Goal: Task Accomplishment & Management: Use online tool/utility

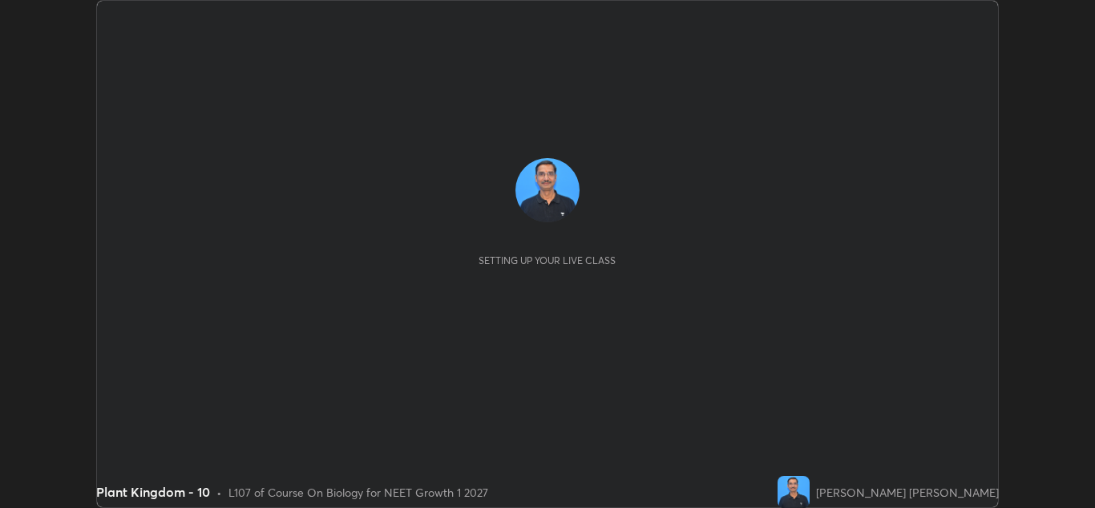
scroll to position [508, 1095]
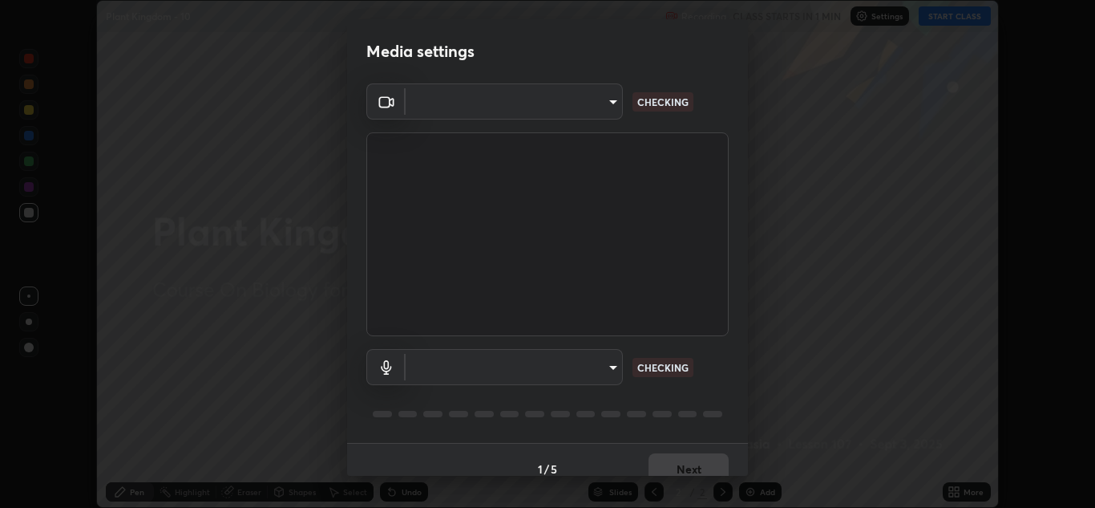
type input "b632b45ffd38abdd59198549972216b0b56846c9a96ca02d214ec0deae62491c"
click at [468, 367] on body "Erase all Plant Kingdom - 10 Recording CLASS STARTS IN 1 MIN Settings START CLA…" at bounding box center [547, 254] width 1095 height 508
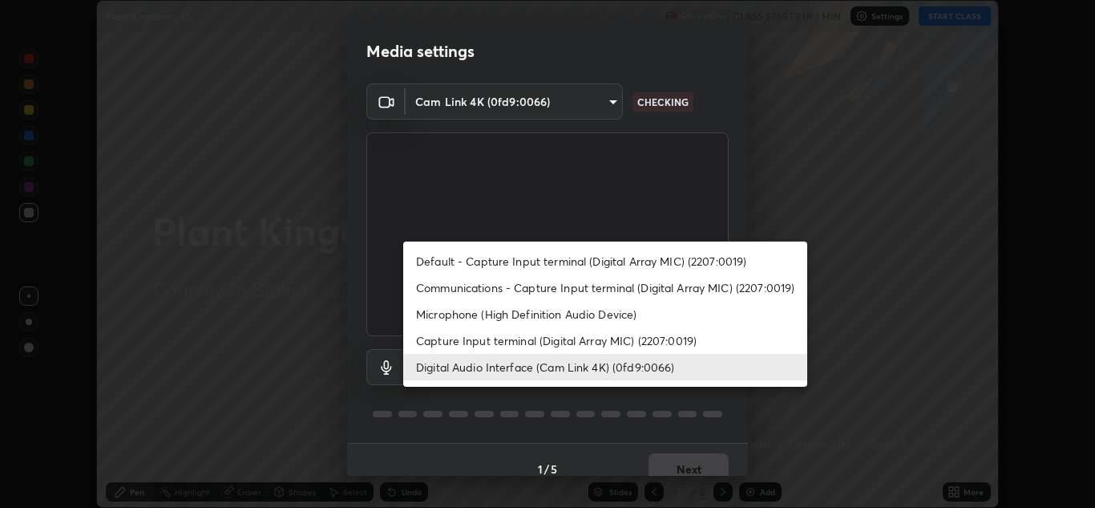
click at [443, 342] on li "Capture Input terminal (Digital Array MIC) (2207:0019)" at bounding box center [605, 340] width 404 height 26
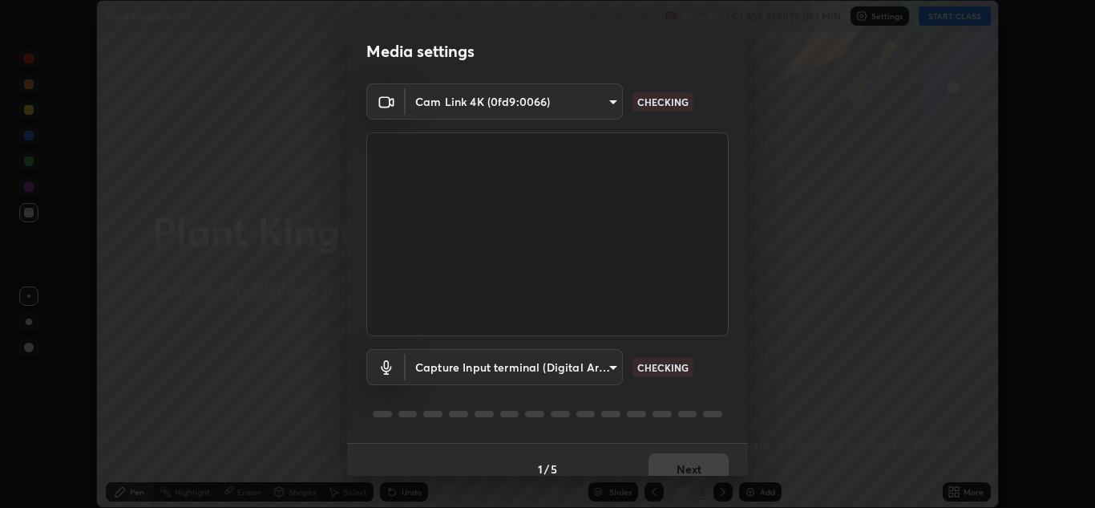
click at [448, 366] on body "Erase all Plant Kingdom - 10 Recording CLASS STARTS IN 1 MIN Settings START CLA…" at bounding box center [547, 254] width 1095 height 508
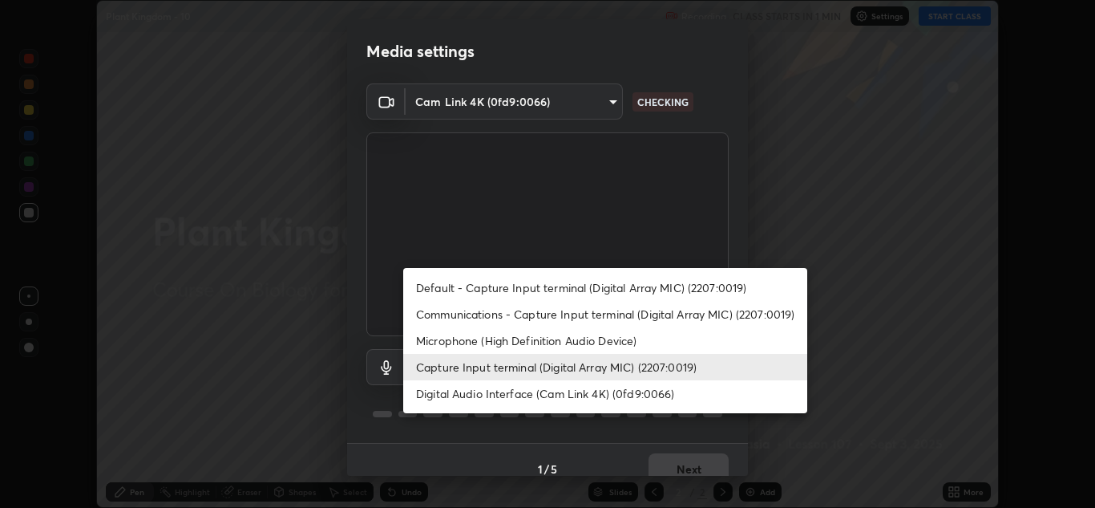
click at [449, 402] on li "Digital Audio Interface (Cam Link 4K) (0fd9:0066)" at bounding box center [605, 393] width 404 height 26
type input "8eef23949d3bcf5a8e29e5a8eec0467d103540f54069910b01a1a3b6507dceb2"
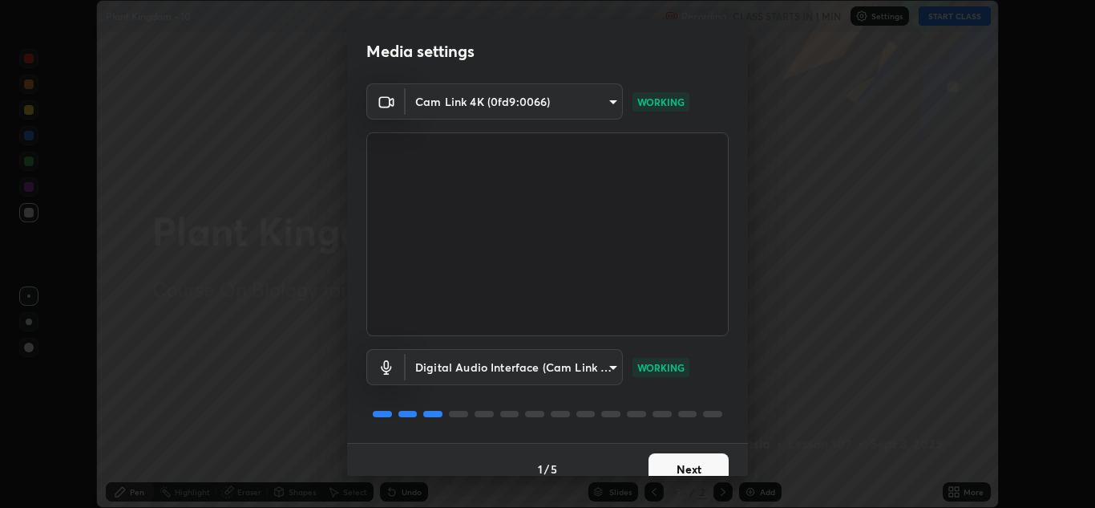
click at [672, 463] on button "Next" at bounding box center [689, 469] width 80 height 32
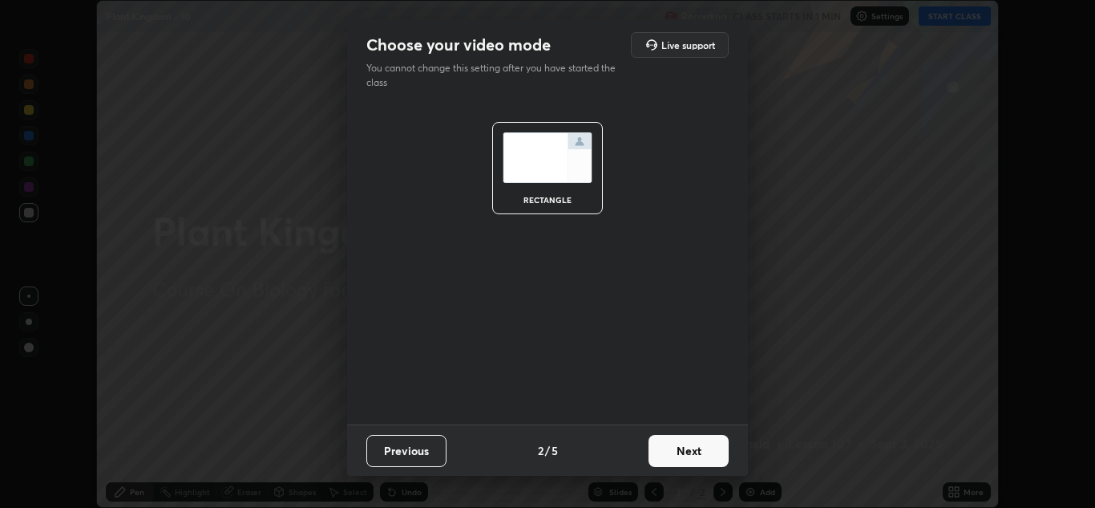
click at [674, 454] on button "Next" at bounding box center [689, 451] width 80 height 32
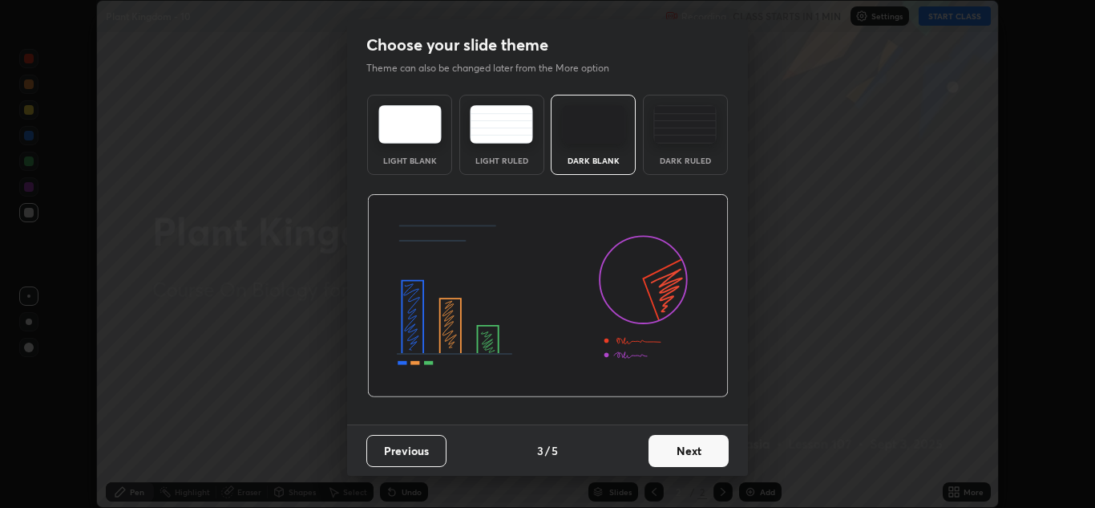
click at [683, 450] on button "Next" at bounding box center [689, 451] width 80 height 32
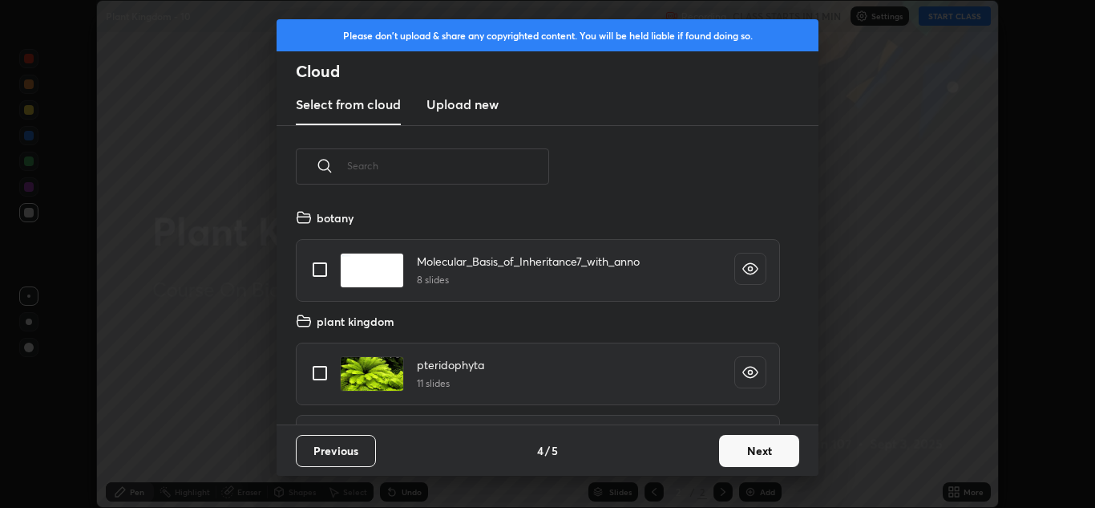
scroll to position [217, 515]
click at [738, 453] on button "Next" at bounding box center [759, 451] width 80 height 32
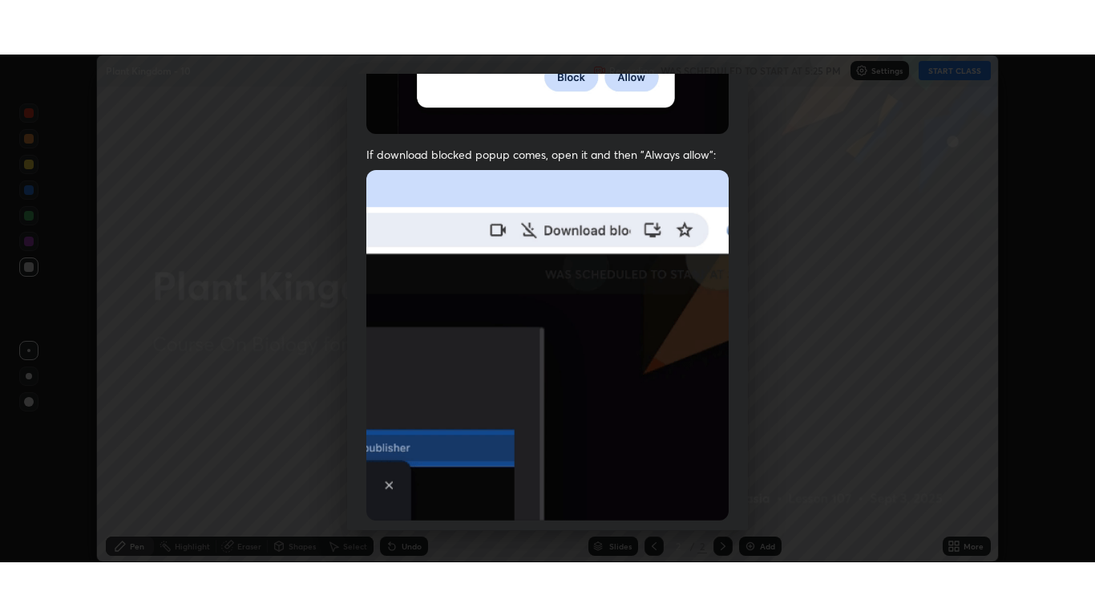
scroll to position [346, 0]
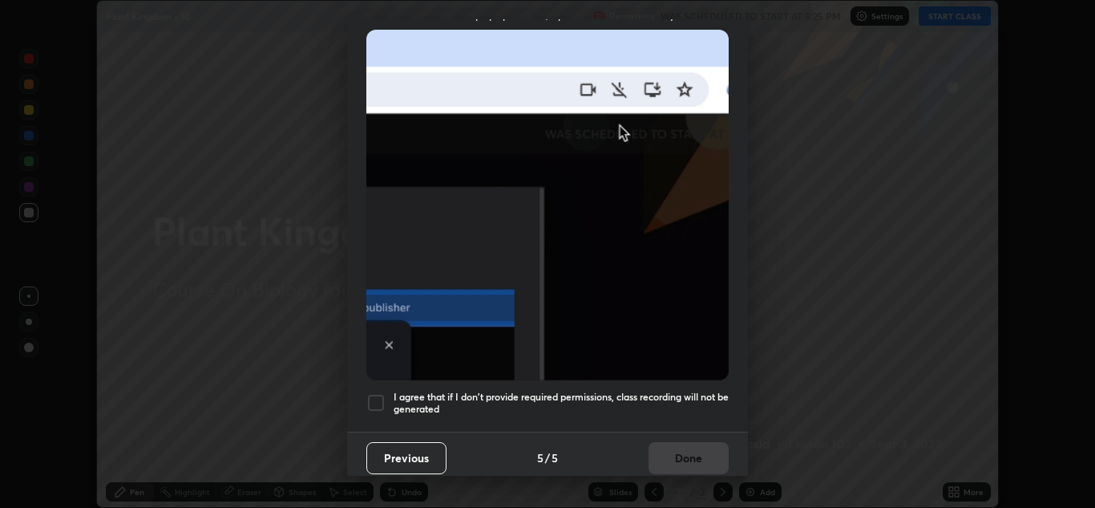
click at [375, 395] on div at bounding box center [375, 402] width 19 height 19
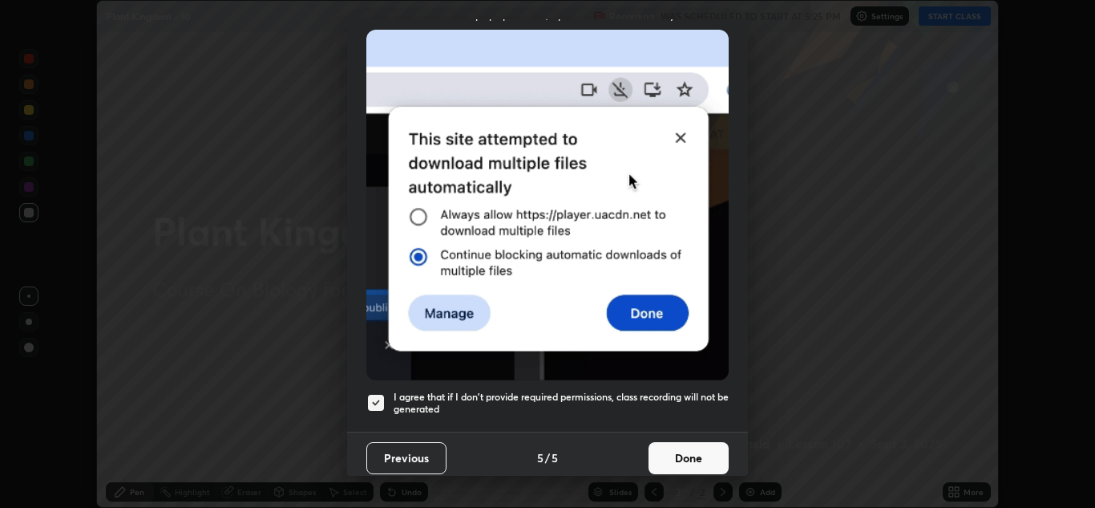
click at [673, 452] on button "Done" at bounding box center [689, 458] width 80 height 32
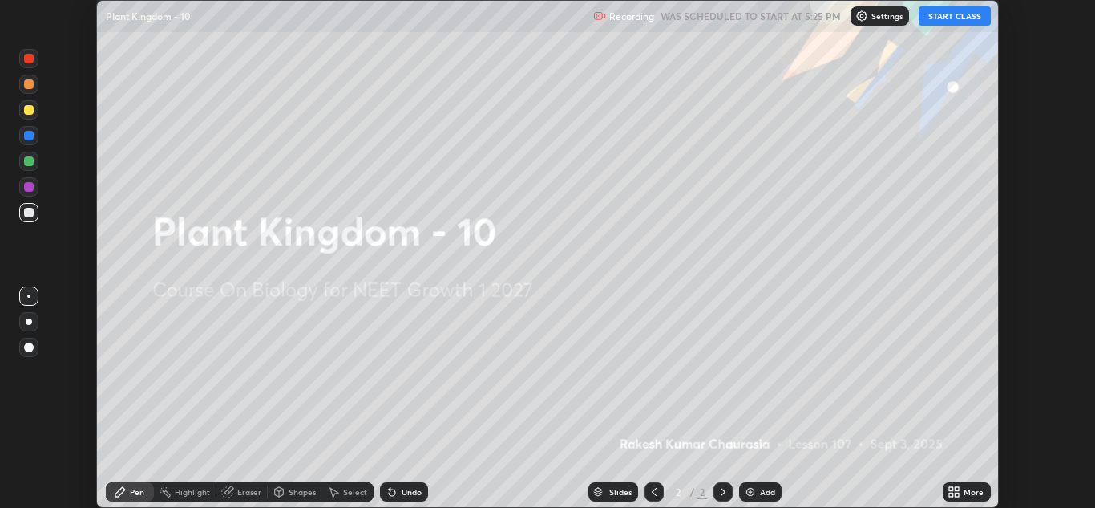
click at [963, 492] on div "More" at bounding box center [967, 491] width 48 height 19
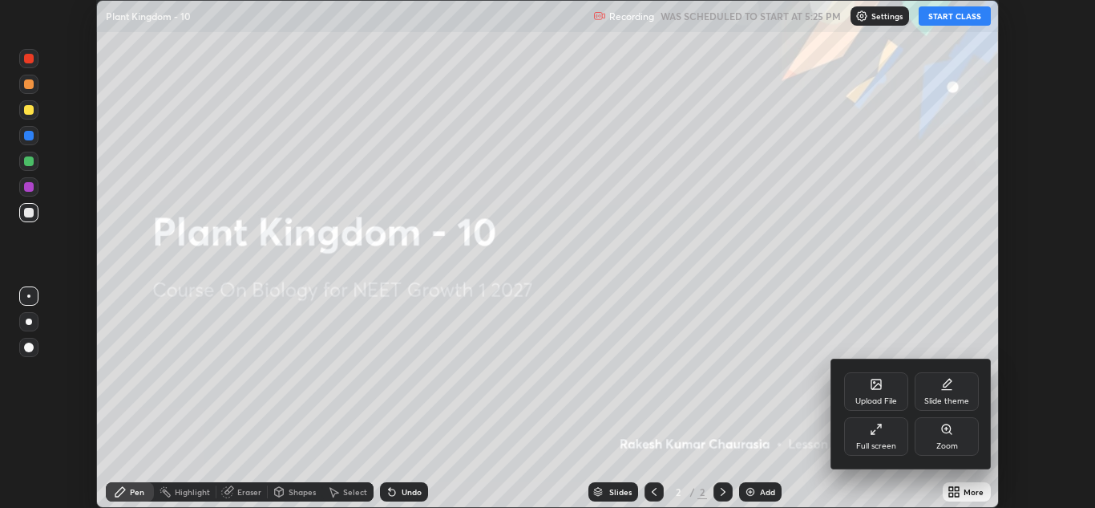
click at [953, 393] on div "Slide theme" at bounding box center [947, 391] width 64 height 38
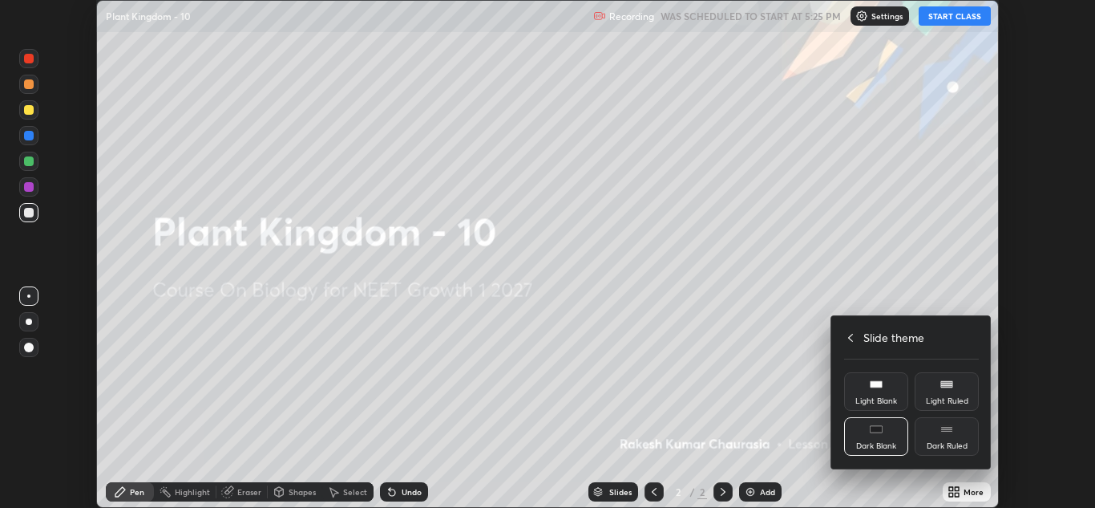
click at [950, 442] on div "Dark Ruled" at bounding box center [947, 446] width 41 height 8
click at [851, 337] on icon at bounding box center [850, 337] width 13 height 13
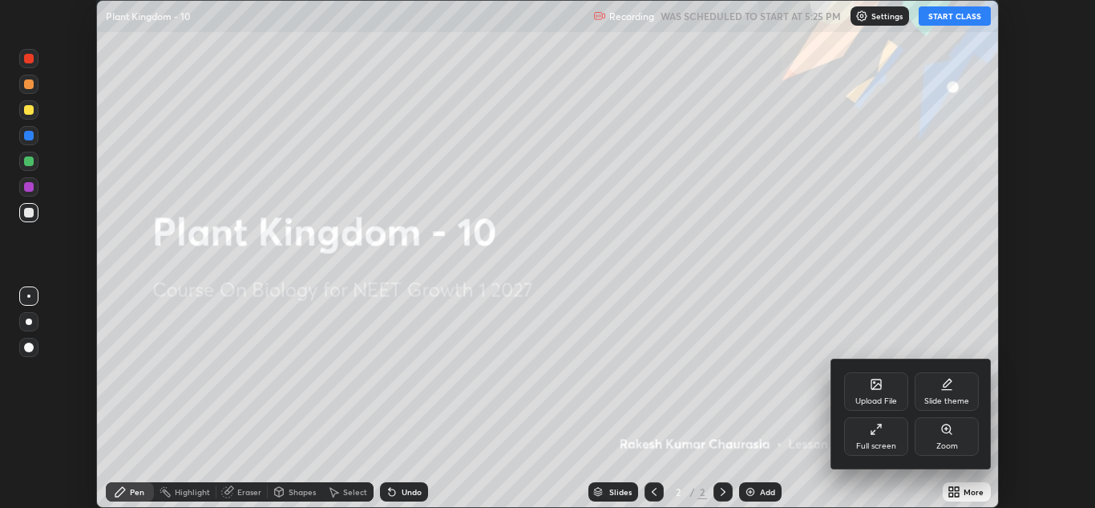
click at [874, 443] on div "Full screen" at bounding box center [876, 446] width 40 height 8
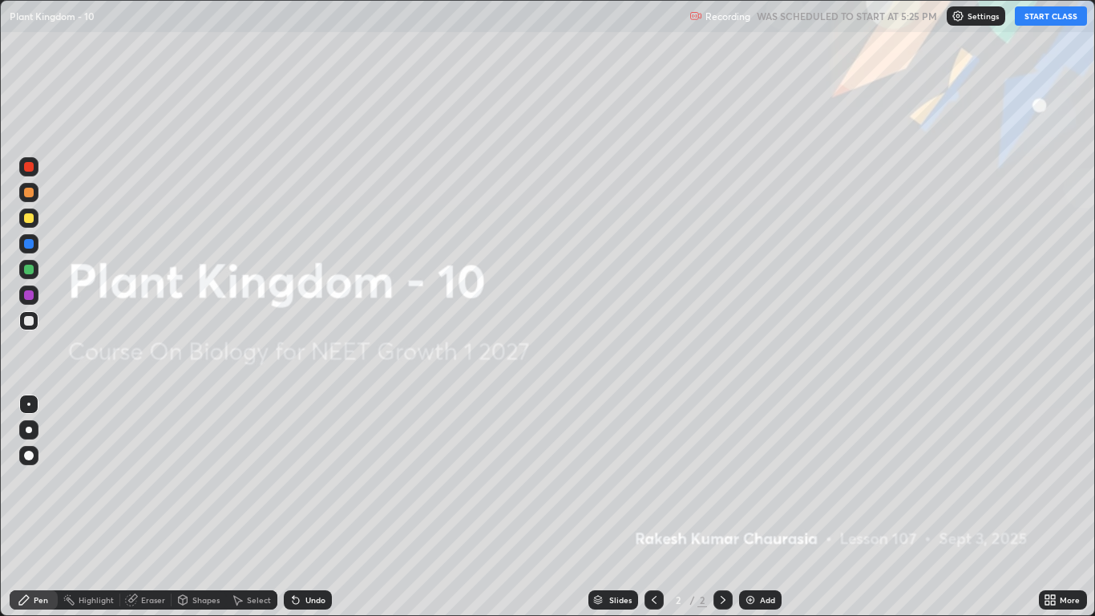
scroll to position [616, 1095]
click at [1051, 18] on button "START CLASS" at bounding box center [1051, 15] width 72 height 19
click at [770, 507] on div "Add" at bounding box center [767, 600] width 15 height 8
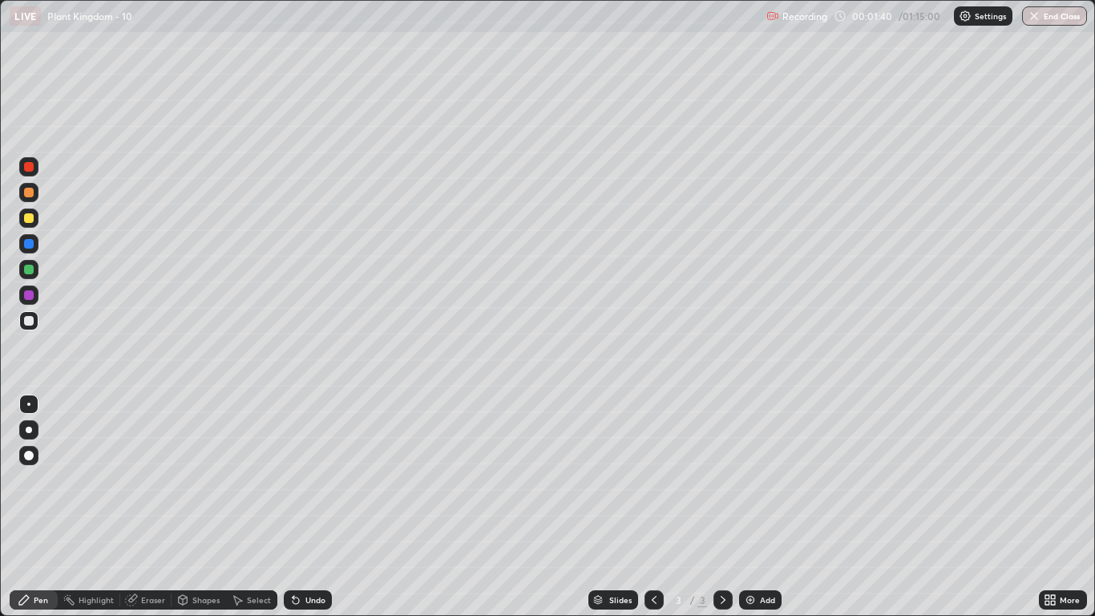
click at [30, 321] on div at bounding box center [29, 321] width 10 height 10
click at [304, 507] on div "Undo" at bounding box center [308, 599] width 48 height 19
click at [306, 507] on div "Undo" at bounding box center [308, 599] width 48 height 19
click at [765, 507] on div "Add" at bounding box center [767, 600] width 15 height 8
click at [654, 507] on icon at bounding box center [654, 599] width 13 height 13
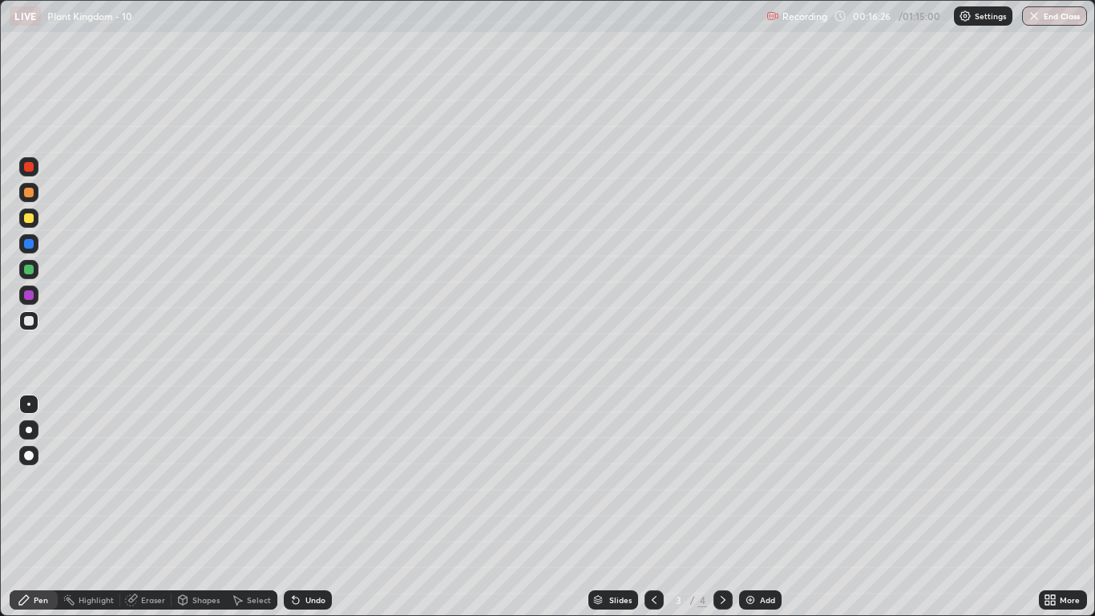
click at [731, 507] on div at bounding box center [723, 599] width 19 height 19
click at [28, 225] on div at bounding box center [28, 218] width 19 height 19
click at [31, 402] on div at bounding box center [28, 404] width 19 height 19
click at [30, 316] on div at bounding box center [29, 321] width 10 height 10
click at [29, 404] on div at bounding box center [28, 404] width 3 height 3
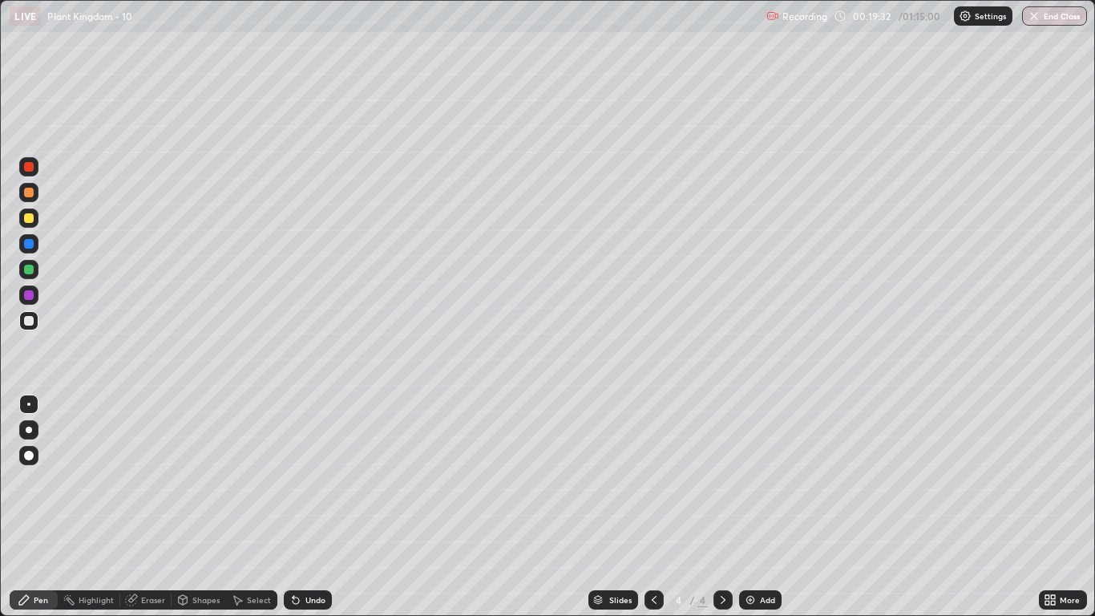
click at [29, 219] on div at bounding box center [29, 218] width 10 height 10
click at [306, 507] on div "Undo" at bounding box center [316, 600] width 20 height 8
click at [294, 507] on icon at bounding box center [296, 600] width 6 height 6
click at [299, 507] on icon at bounding box center [296, 599] width 13 height 13
click at [294, 507] on icon at bounding box center [296, 600] width 6 height 6
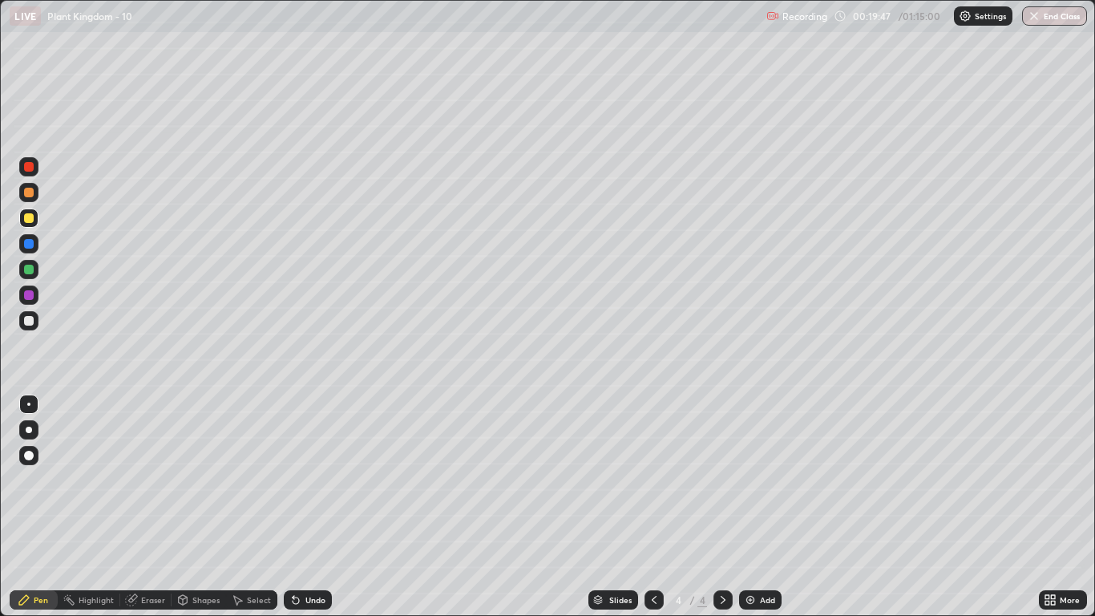
click at [295, 507] on icon at bounding box center [296, 600] width 6 height 6
click at [26, 322] on div at bounding box center [29, 321] width 10 height 10
click at [29, 404] on div at bounding box center [28, 404] width 3 height 3
click at [26, 221] on div at bounding box center [29, 218] width 10 height 10
click at [26, 314] on div at bounding box center [28, 320] width 19 height 19
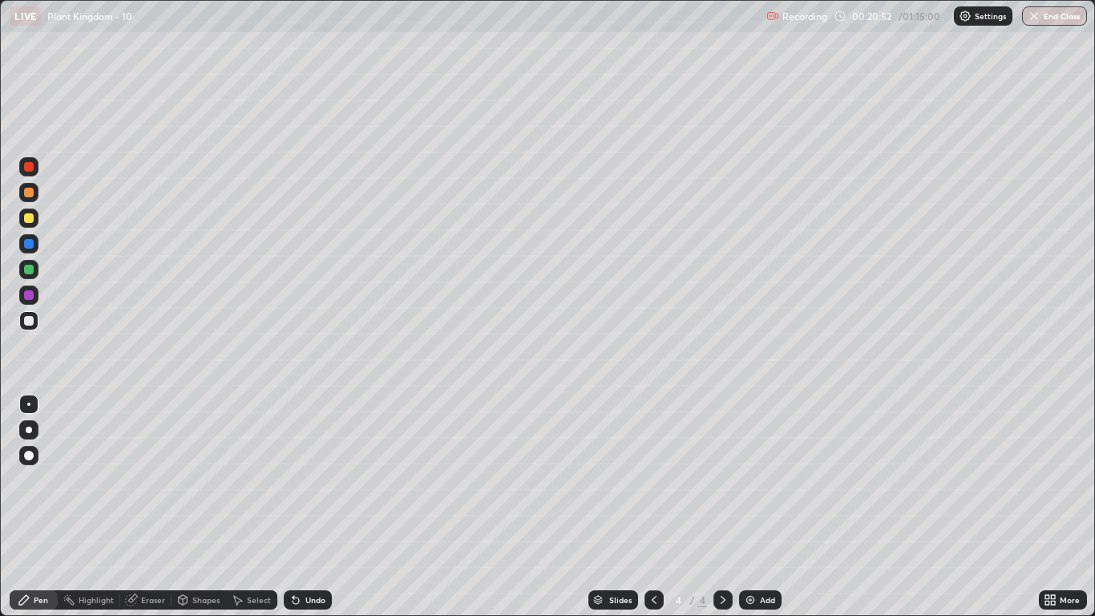
click at [27, 397] on div at bounding box center [28, 404] width 19 height 19
click at [24, 221] on div at bounding box center [29, 218] width 10 height 10
click at [30, 328] on div at bounding box center [28, 320] width 19 height 19
click at [757, 507] on div "Add" at bounding box center [760, 599] width 43 height 19
click at [31, 221] on div at bounding box center [29, 218] width 10 height 10
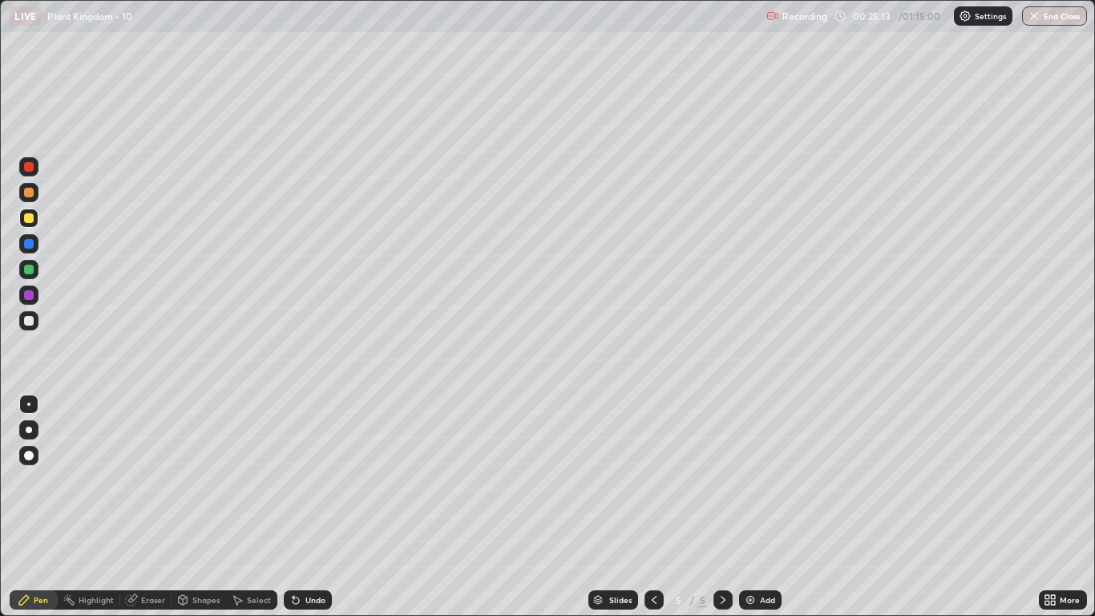
click at [25, 271] on div at bounding box center [29, 270] width 10 height 10
click at [200, 507] on div "Shapes" at bounding box center [205, 600] width 27 height 8
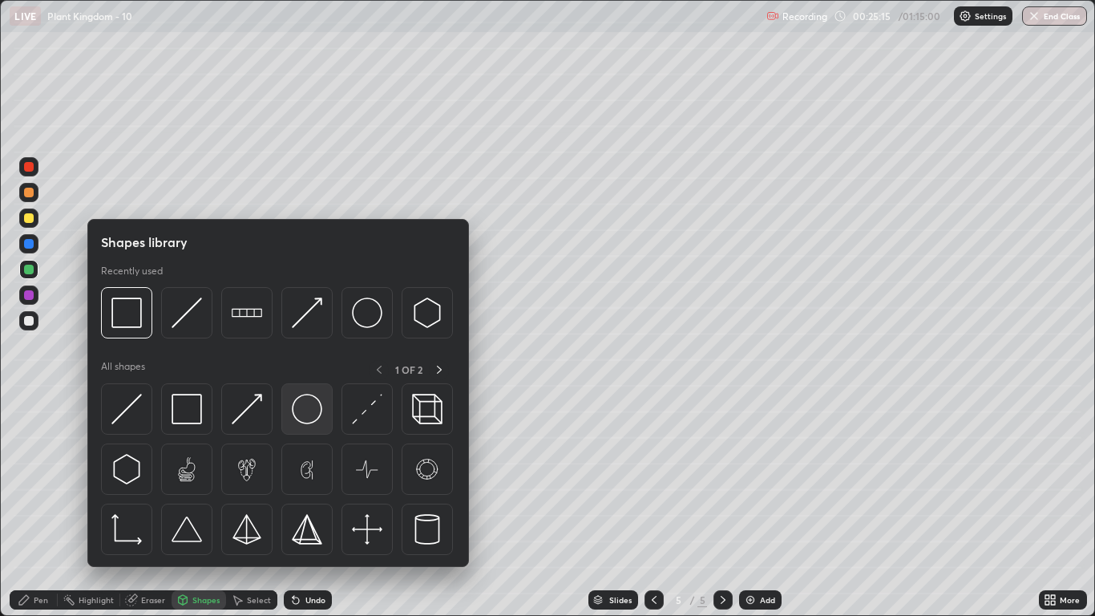
click at [302, 412] on img at bounding box center [307, 409] width 30 height 30
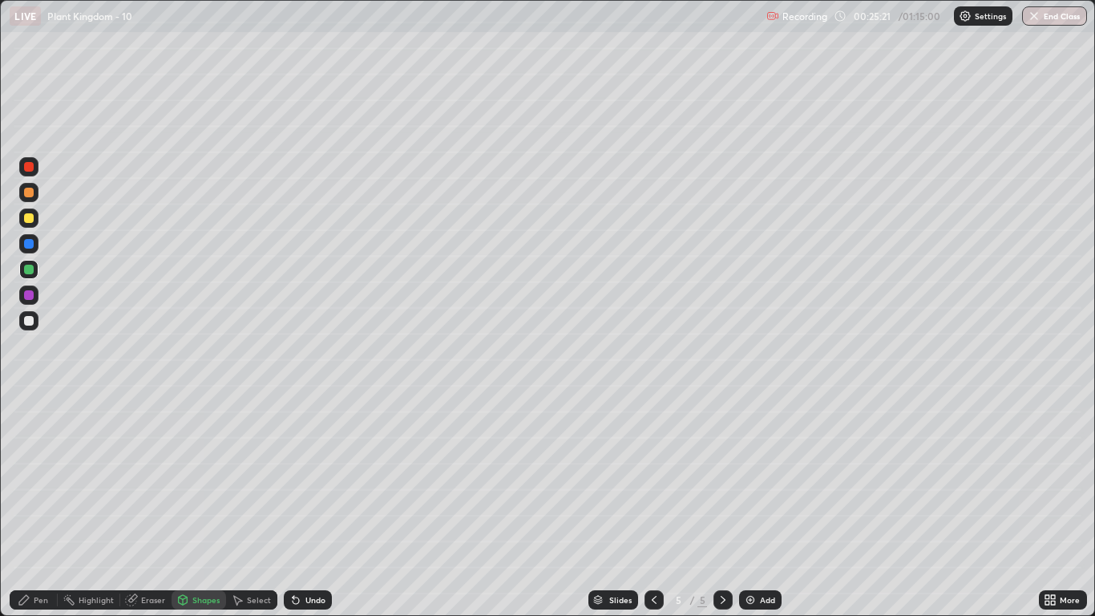
click at [259, 507] on div "Select" at bounding box center [259, 600] width 24 height 8
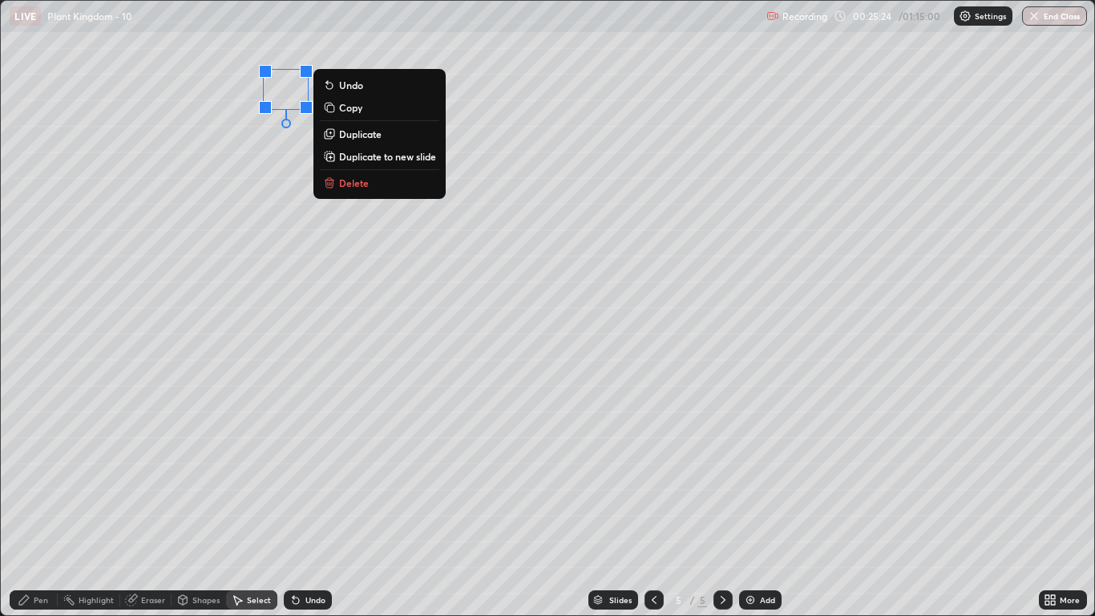
click at [354, 137] on p "Duplicate" at bounding box center [360, 134] width 43 height 13
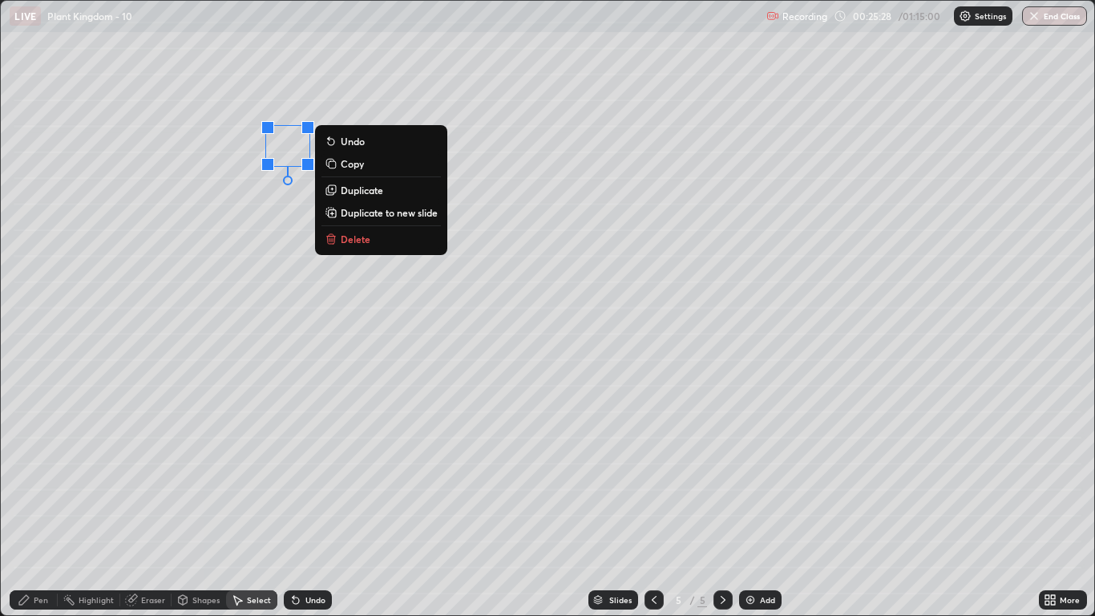
click at [356, 193] on p "Duplicate" at bounding box center [362, 190] width 43 height 13
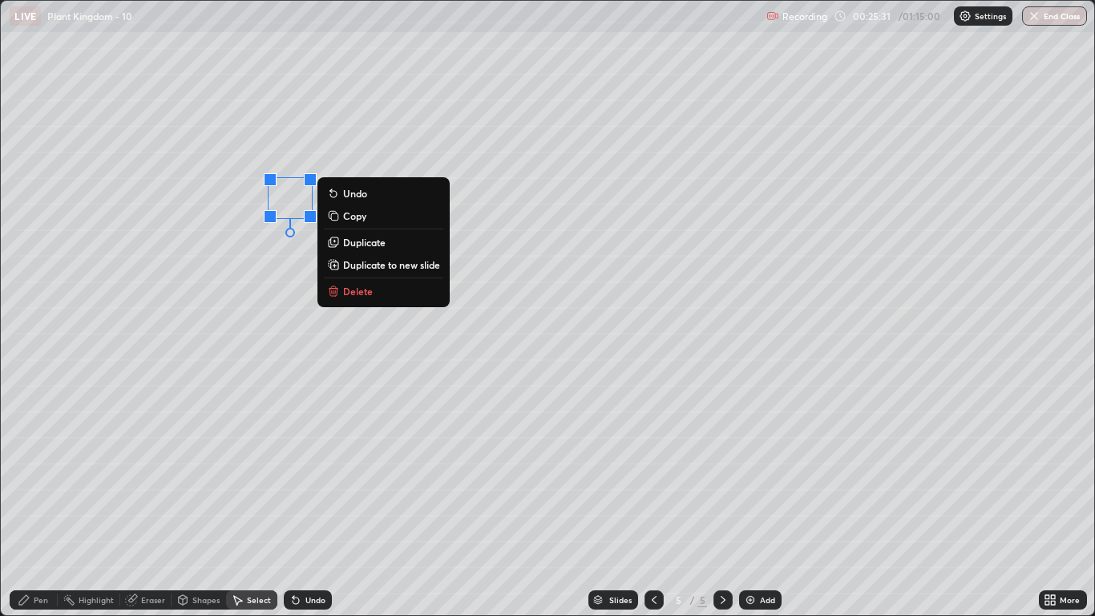
click at [359, 243] on p "Duplicate" at bounding box center [364, 242] width 43 height 13
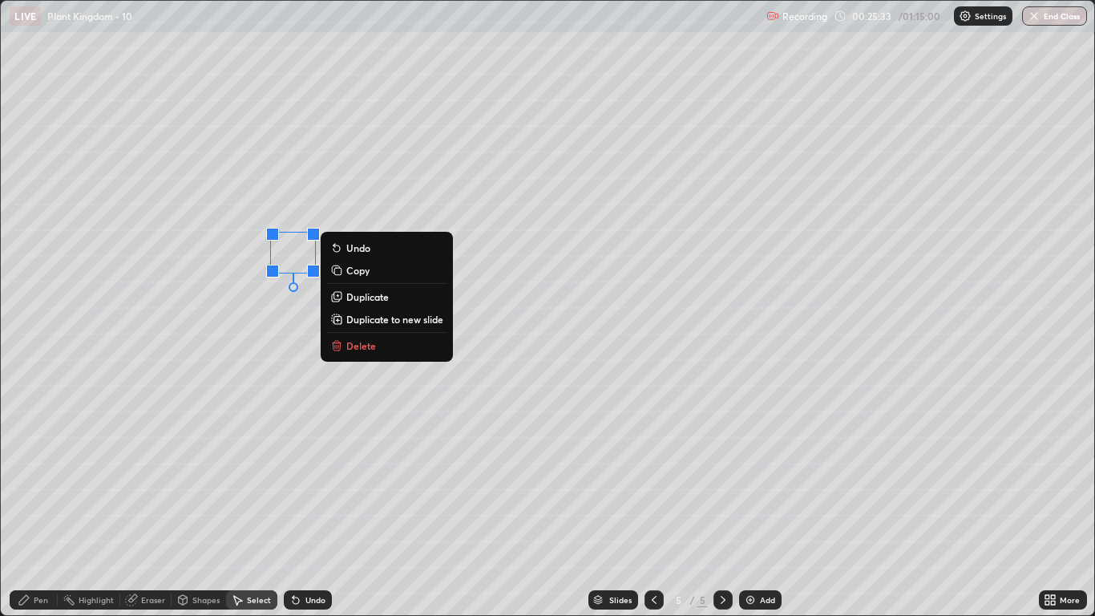
click at [365, 299] on p "Duplicate" at bounding box center [367, 296] width 43 height 13
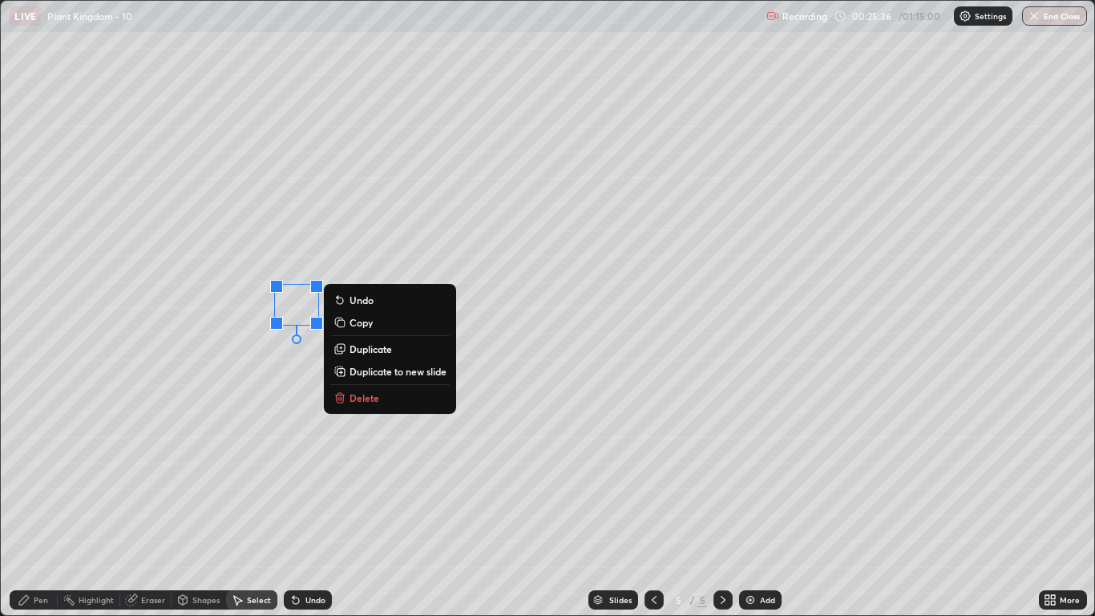
click at [302, 415] on div "0 ° Undo Copy Duplicate Duplicate to new slide Delete" at bounding box center [547, 308] width 1093 height 614
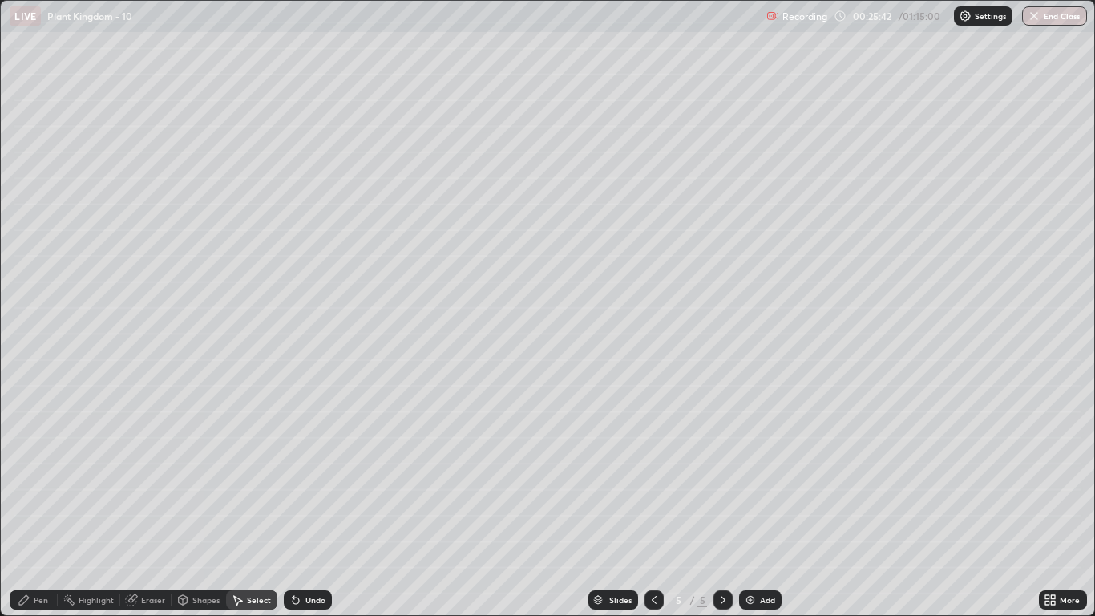
click at [30, 507] on icon at bounding box center [24, 599] width 13 height 13
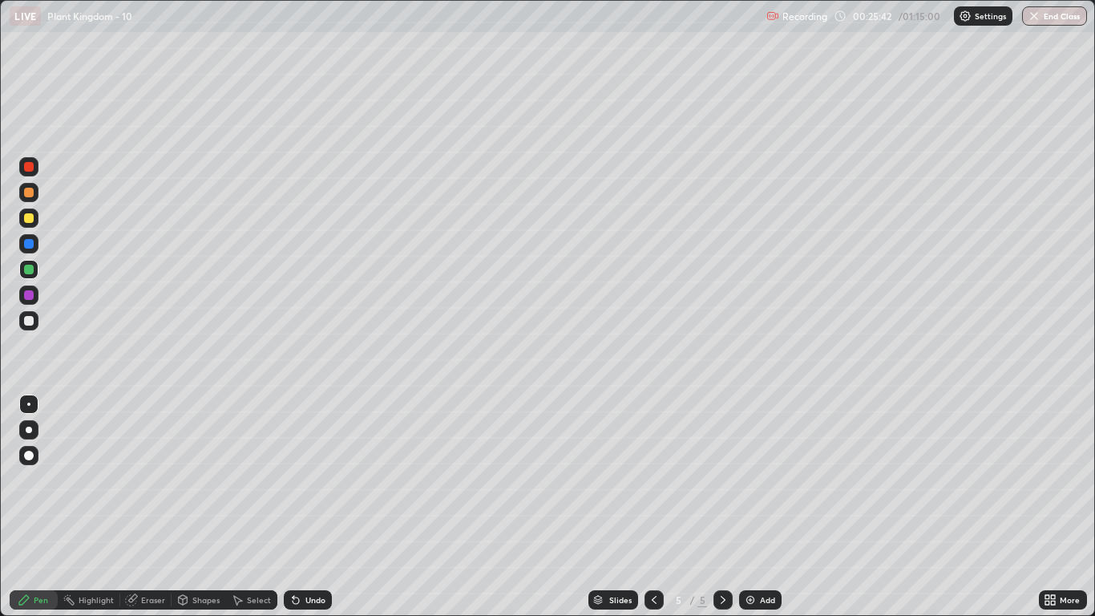
click at [28, 330] on div at bounding box center [28, 320] width 19 height 19
click at [41, 507] on div "Pen" at bounding box center [41, 600] width 14 height 8
click at [750, 507] on img at bounding box center [750, 599] width 13 height 13
click at [29, 315] on div at bounding box center [28, 320] width 19 height 19
click at [26, 400] on div at bounding box center [28, 404] width 19 height 19
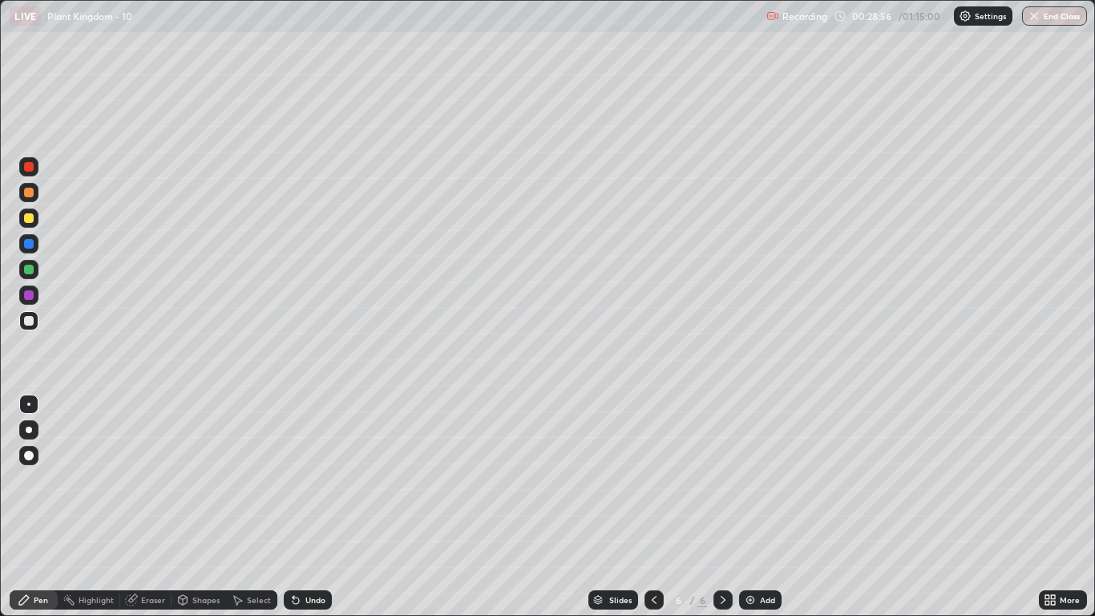
click at [209, 507] on div "Shapes" at bounding box center [205, 600] width 27 height 8
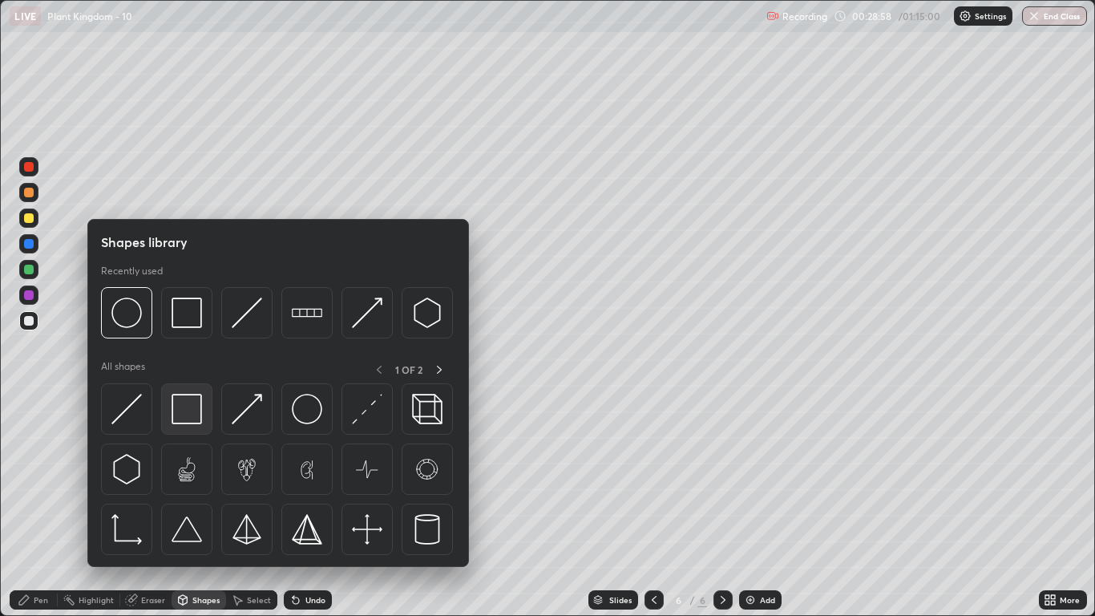
click at [188, 408] on img at bounding box center [187, 409] width 30 height 30
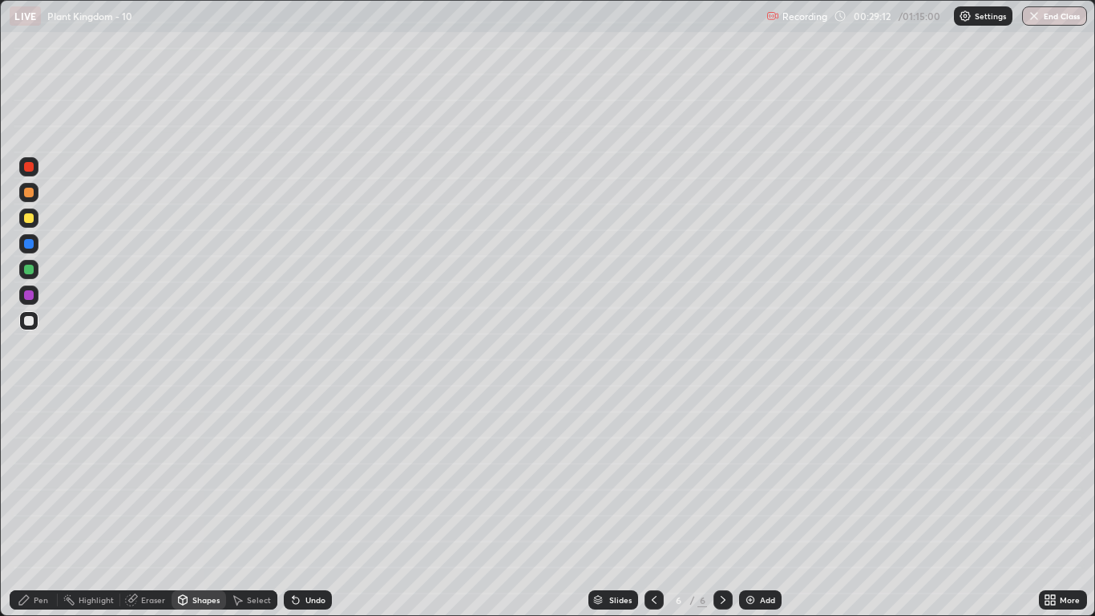
click at [306, 507] on div "Undo" at bounding box center [316, 600] width 20 height 8
click at [306, 507] on div "Undo" at bounding box center [308, 599] width 48 height 19
click at [30, 271] on div at bounding box center [29, 270] width 10 height 10
click at [45, 507] on div "Pen" at bounding box center [34, 599] width 48 height 19
click at [29, 323] on div at bounding box center [29, 321] width 10 height 10
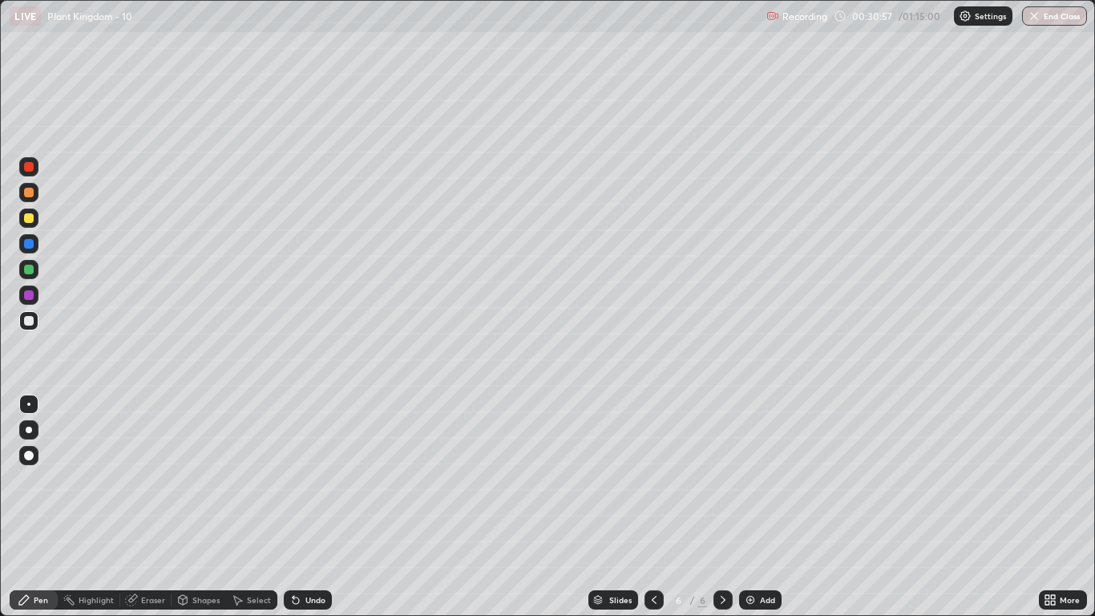
click at [29, 404] on div at bounding box center [28, 404] width 3 height 3
click at [192, 507] on div "Shapes" at bounding box center [199, 599] width 55 height 19
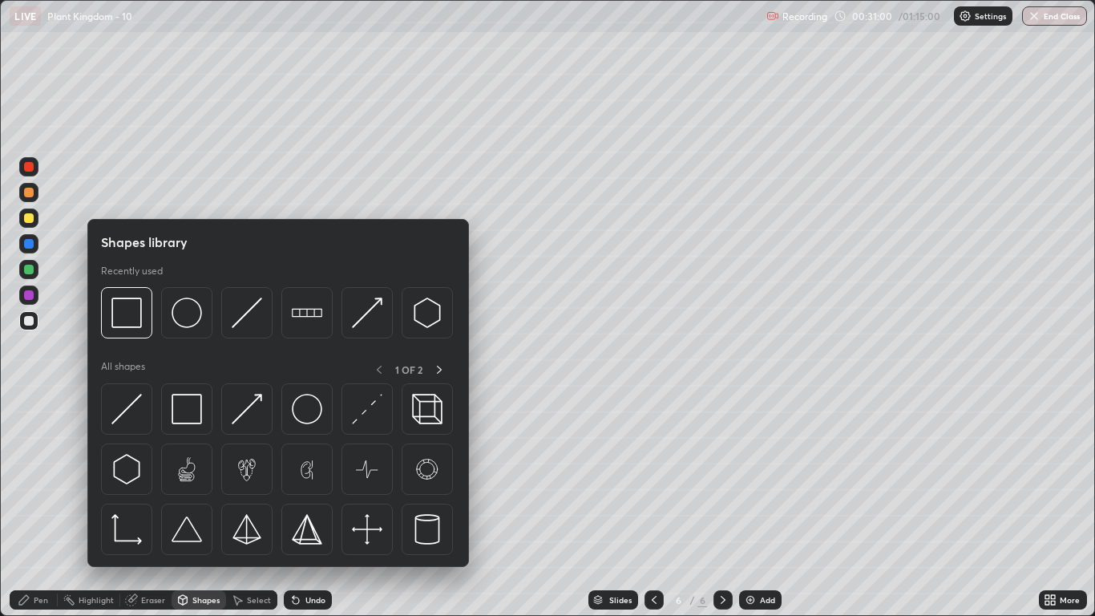
click at [131, 419] on img at bounding box center [126, 409] width 30 height 30
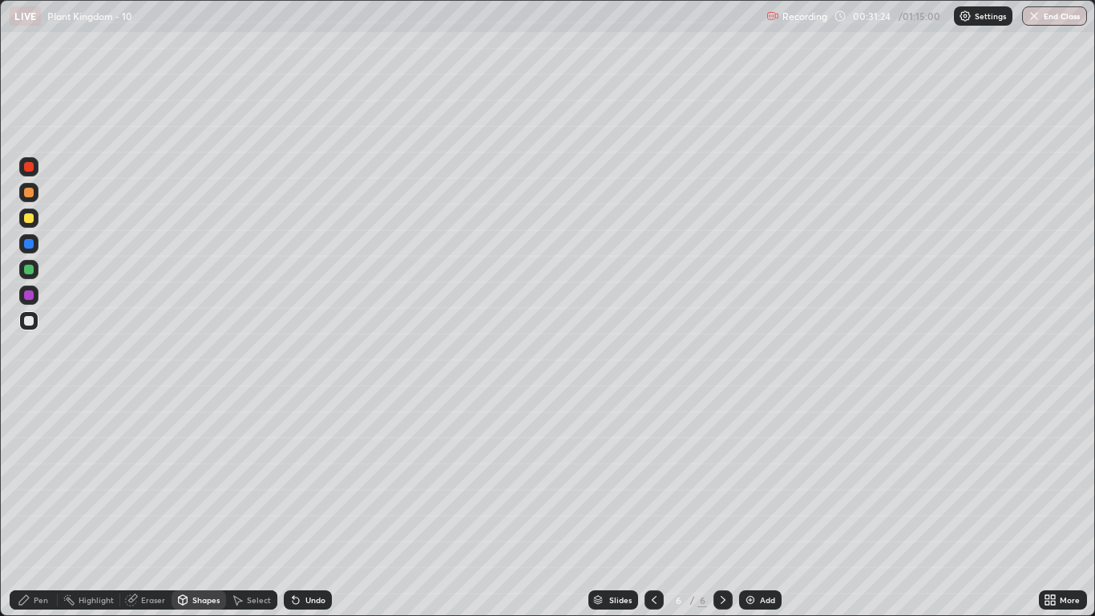
click at [30, 270] on div at bounding box center [29, 270] width 10 height 10
click at [30, 222] on div at bounding box center [29, 218] width 10 height 10
click at [41, 507] on div "Pen" at bounding box center [34, 599] width 48 height 19
click at [26, 400] on div at bounding box center [28, 404] width 19 height 19
click at [26, 273] on div at bounding box center [29, 270] width 10 height 10
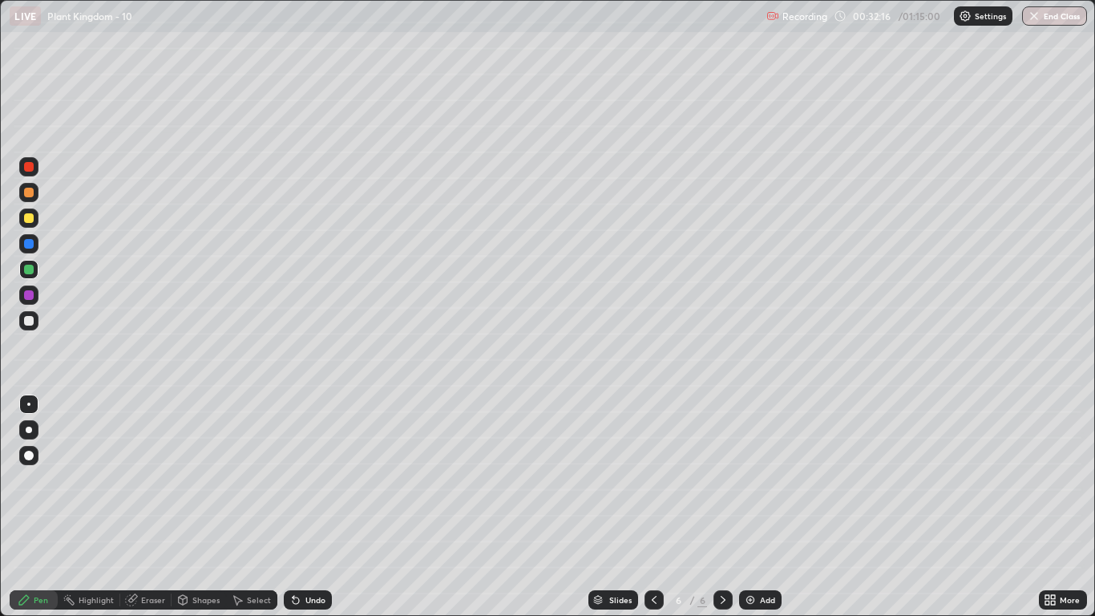
click at [29, 404] on div at bounding box center [28, 404] width 3 height 3
click at [32, 323] on div at bounding box center [29, 321] width 10 height 10
click at [29, 430] on div at bounding box center [29, 430] width 6 height 6
click at [30, 198] on div at bounding box center [28, 192] width 19 height 19
click at [27, 429] on div at bounding box center [29, 430] width 6 height 6
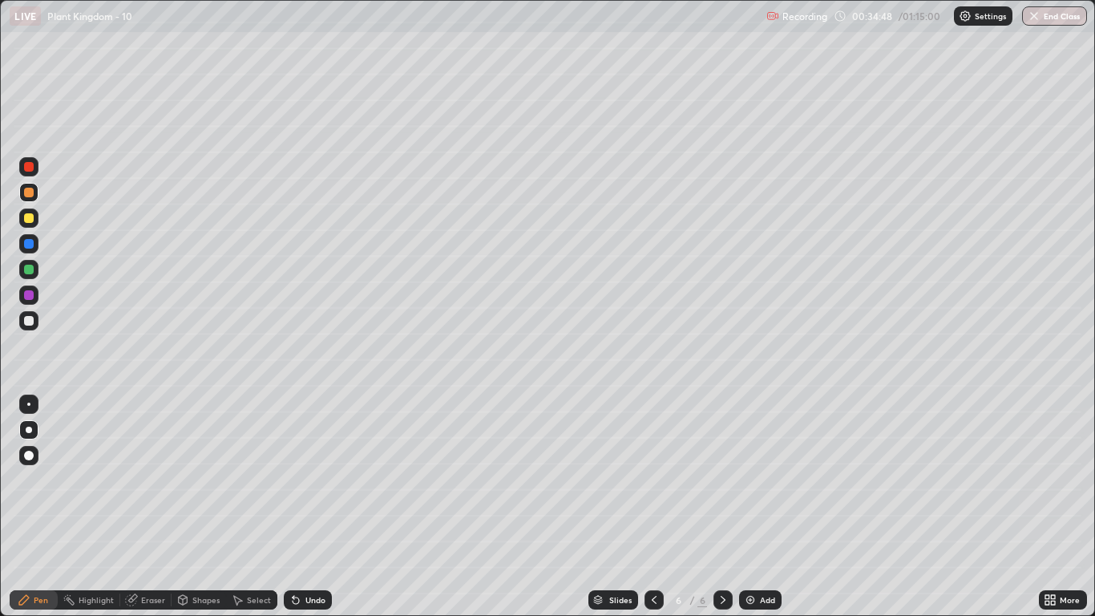
click at [29, 270] on div at bounding box center [29, 270] width 10 height 10
click at [28, 403] on div at bounding box center [28, 404] width 3 height 3
click at [29, 192] on div at bounding box center [29, 193] width 10 height 10
click at [29, 430] on div at bounding box center [29, 430] width 6 height 6
click at [26, 272] on div at bounding box center [29, 270] width 10 height 10
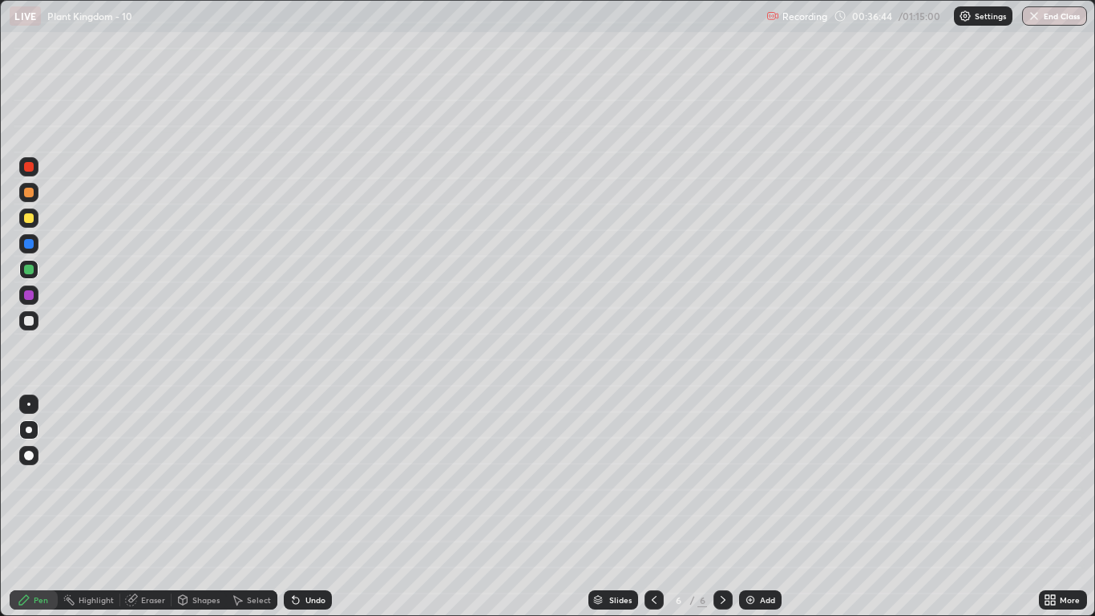
click at [29, 193] on div at bounding box center [29, 193] width 10 height 10
click at [22, 269] on div at bounding box center [28, 269] width 19 height 19
click at [31, 192] on div at bounding box center [29, 193] width 10 height 10
click at [310, 507] on div "Undo" at bounding box center [308, 599] width 48 height 19
click at [312, 507] on div "Undo" at bounding box center [308, 599] width 48 height 19
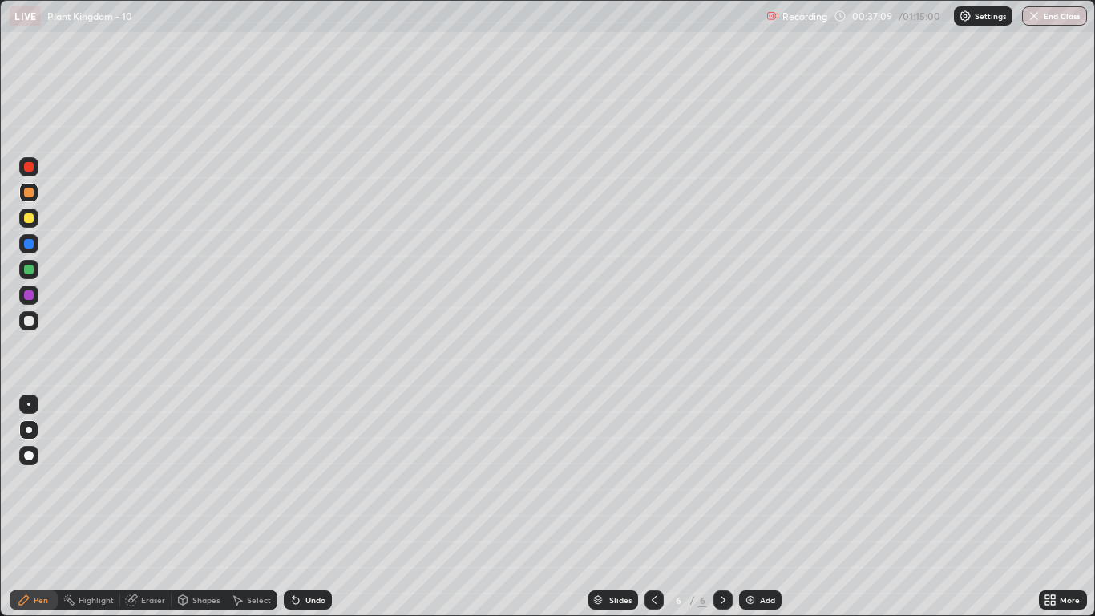
click at [31, 273] on div at bounding box center [29, 270] width 10 height 10
click at [22, 407] on div at bounding box center [28, 404] width 19 height 19
click at [38, 191] on div at bounding box center [28, 192] width 19 height 19
click at [28, 296] on div at bounding box center [29, 295] width 10 height 10
click at [29, 429] on div at bounding box center [29, 430] width 6 height 6
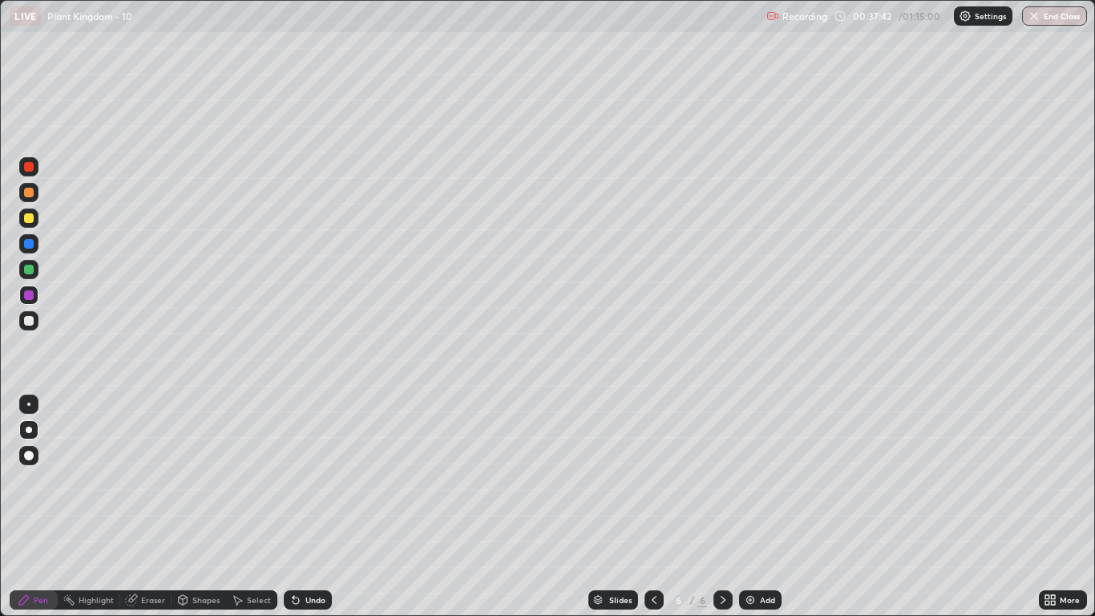
click at [28, 276] on div at bounding box center [28, 269] width 19 height 19
click at [29, 404] on div at bounding box center [28, 404] width 3 height 3
click at [29, 248] on div at bounding box center [29, 244] width 10 height 10
click at [29, 314] on div at bounding box center [28, 320] width 19 height 19
click at [30, 188] on div at bounding box center [29, 193] width 10 height 10
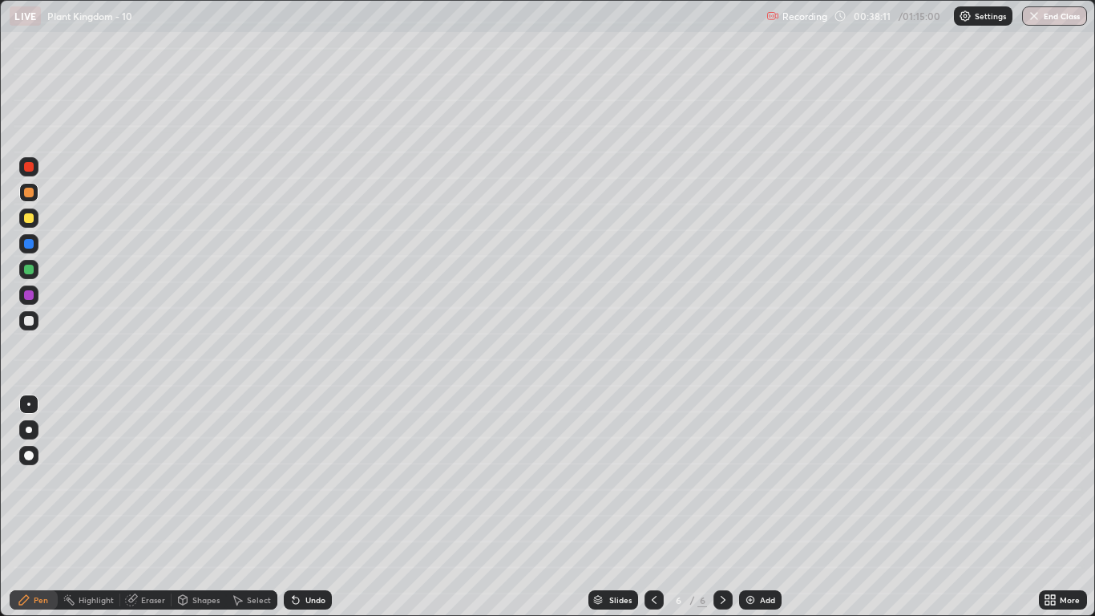
click at [29, 430] on div at bounding box center [29, 430] width 6 height 6
click at [30, 319] on div at bounding box center [29, 321] width 10 height 10
click at [29, 404] on div at bounding box center [28, 404] width 3 height 3
click at [29, 217] on div at bounding box center [29, 218] width 10 height 10
click at [27, 270] on div at bounding box center [29, 270] width 10 height 10
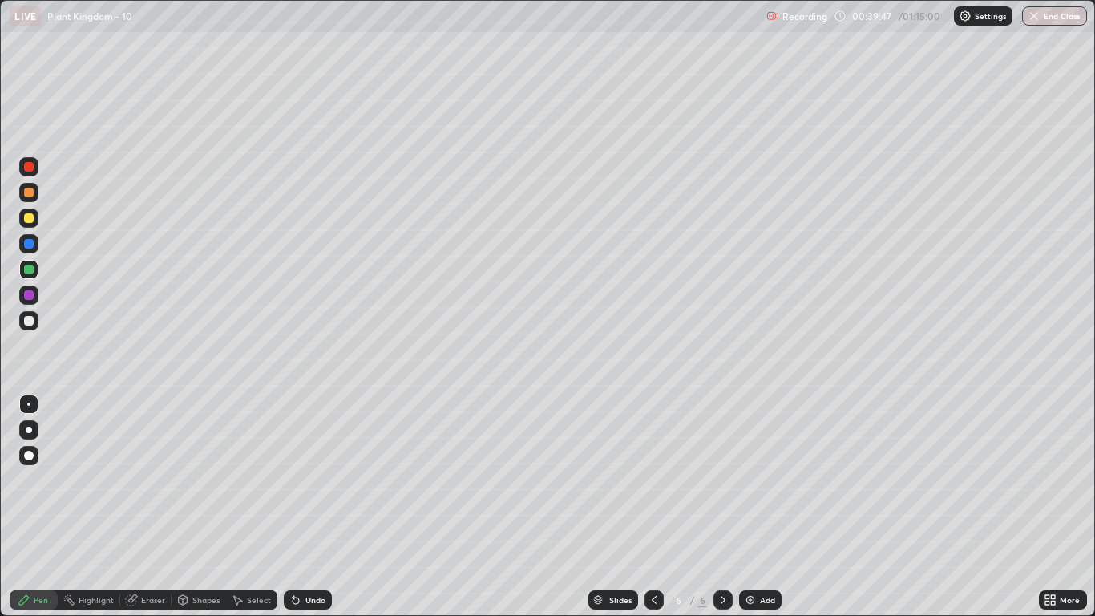
click at [29, 322] on div at bounding box center [29, 321] width 10 height 10
click at [26, 320] on div at bounding box center [29, 321] width 10 height 10
click at [29, 404] on div at bounding box center [28, 404] width 3 height 3
click at [36, 265] on div at bounding box center [28, 269] width 19 height 19
click at [29, 196] on div at bounding box center [29, 193] width 10 height 10
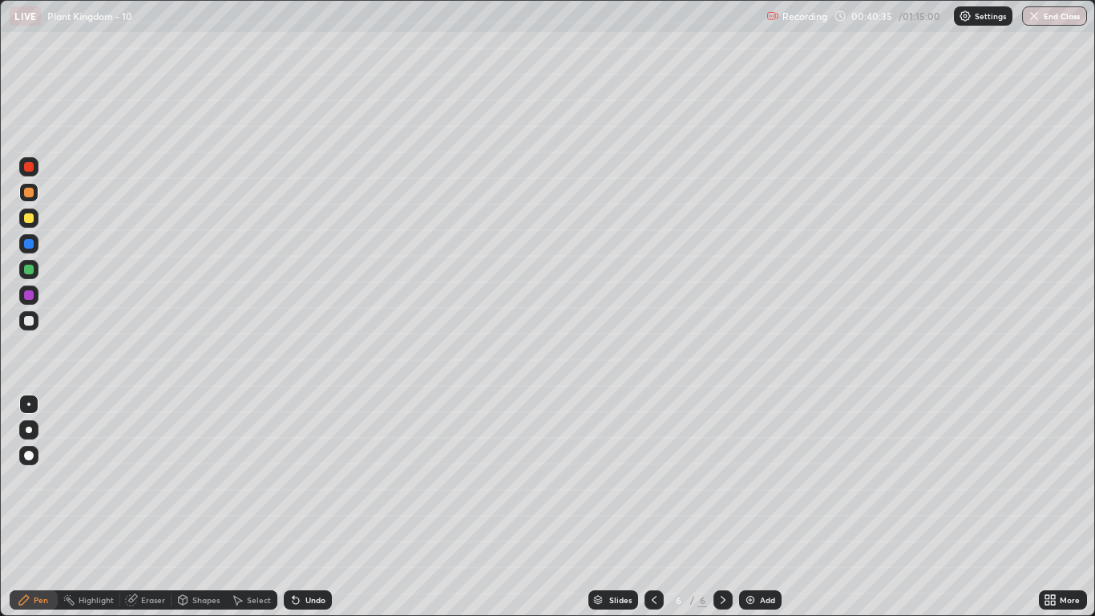
click at [25, 247] on div at bounding box center [29, 244] width 10 height 10
click at [30, 217] on div at bounding box center [29, 218] width 10 height 10
click at [25, 270] on div at bounding box center [29, 270] width 10 height 10
click at [25, 319] on div at bounding box center [29, 321] width 10 height 10
click at [29, 404] on div at bounding box center [28, 404] width 3 height 3
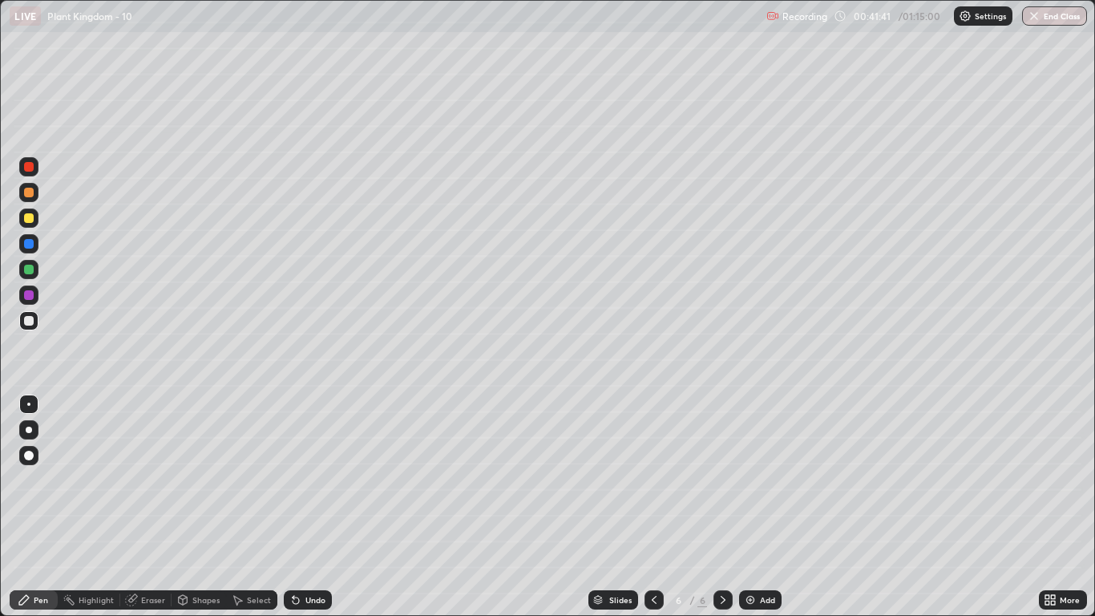
click at [25, 218] on div at bounding box center [29, 218] width 10 height 10
click at [30, 320] on div at bounding box center [29, 321] width 10 height 10
click at [30, 396] on div at bounding box center [28, 404] width 19 height 19
click at [29, 270] on div at bounding box center [29, 270] width 10 height 10
click at [32, 247] on div at bounding box center [29, 244] width 10 height 10
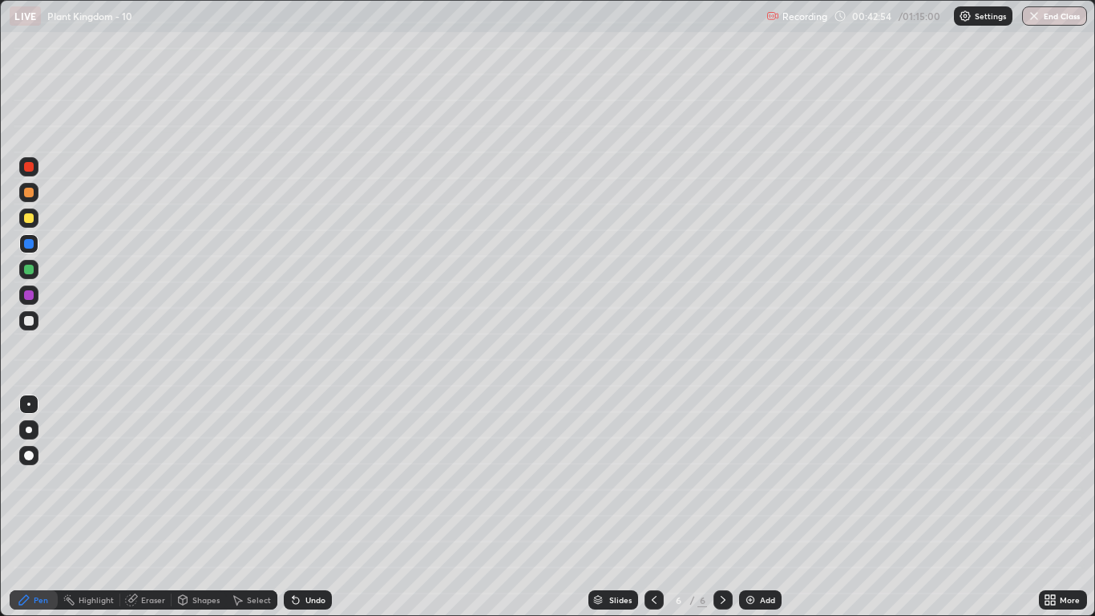
click at [30, 269] on div at bounding box center [29, 270] width 10 height 10
click at [29, 193] on div at bounding box center [29, 193] width 10 height 10
click at [30, 430] on div at bounding box center [29, 430] width 6 height 6
click at [763, 507] on div "Add" at bounding box center [767, 600] width 15 height 8
click at [37, 225] on div at bounding box center [28, 218] width 19 height 19
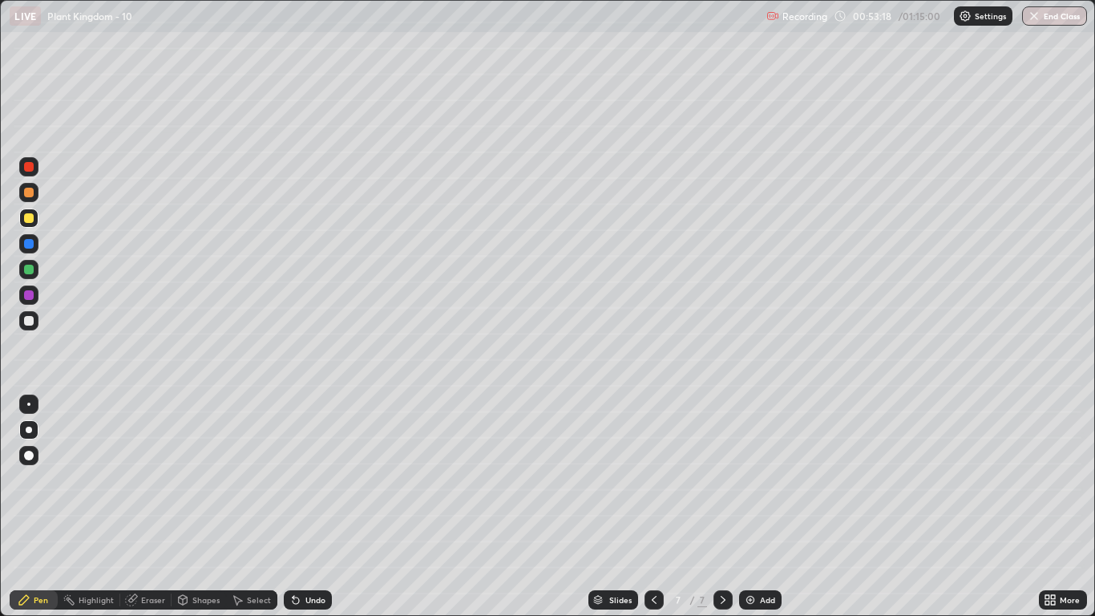
click at [34, 327] on div at bounding box center [28, 320] width 19 height 19
click at [29, 430] on div at bounding box center [29, 430] width 6 height 6
click at [29, 404] on div at bounding box center [28, 404] width 3 height 3
click at [31, 219] on div at bounding box center [29, 218] width 10 height 10
click at [26, 324] on div at bounding box center [29, 321] width 10 height 10
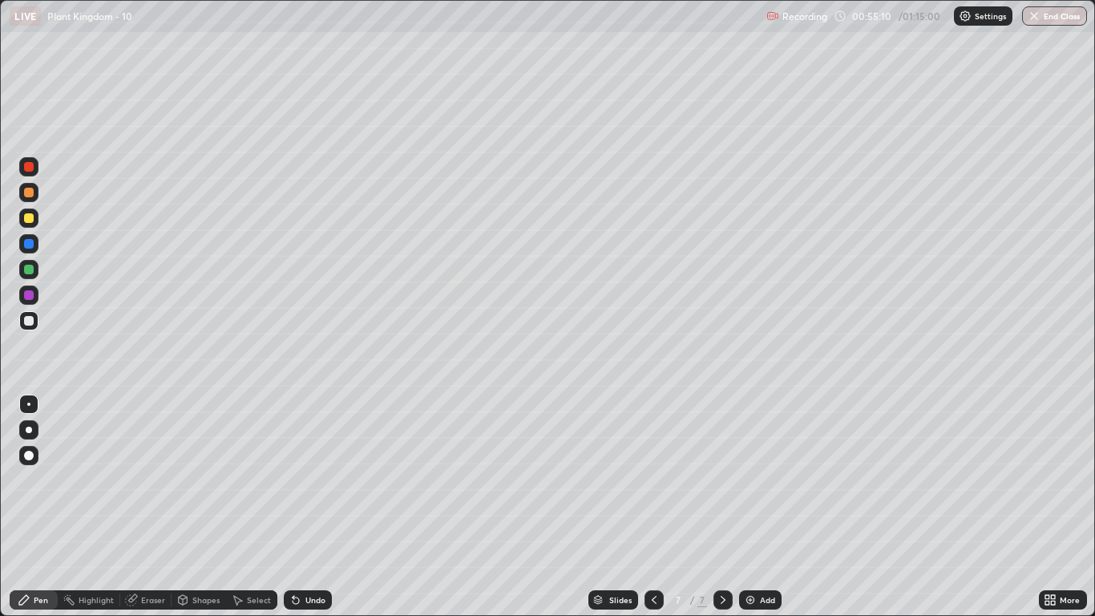
click at [29, 404] on div at bounding box center [28, 404] width 3 height 3
click at [31, 219] on div at bounding box center [29, 218] width 10 height 10
click at [36, 262] on div at bounding box center [28, 269] width 19 height 19
click at [30, 322] on div at bounding box center [29, 321] width 10 height 10
click at [309, 507] on div "Undo" at bounding box center [316, 600] width 20 height 8
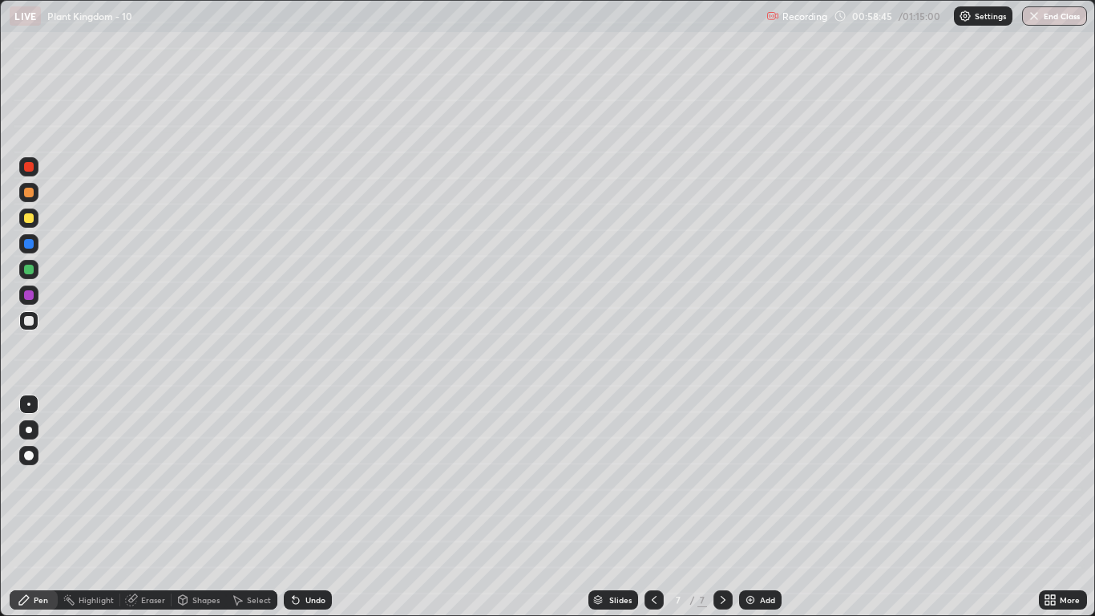
click at [316, 507] on div "Undo" at bounding box center [308, 599] width 48 height 19
click at [25, 298] on div at bounding box center [29, 295] width 10 height 10
click at [35, 428] on div at bounding box center [28, 429] width 19 height 19
click at [27, 323] on div at bounding box center [29, 321] width 10 height 10
click at [29, 404] on div at bounding box center [28, 404] width 3 height 3
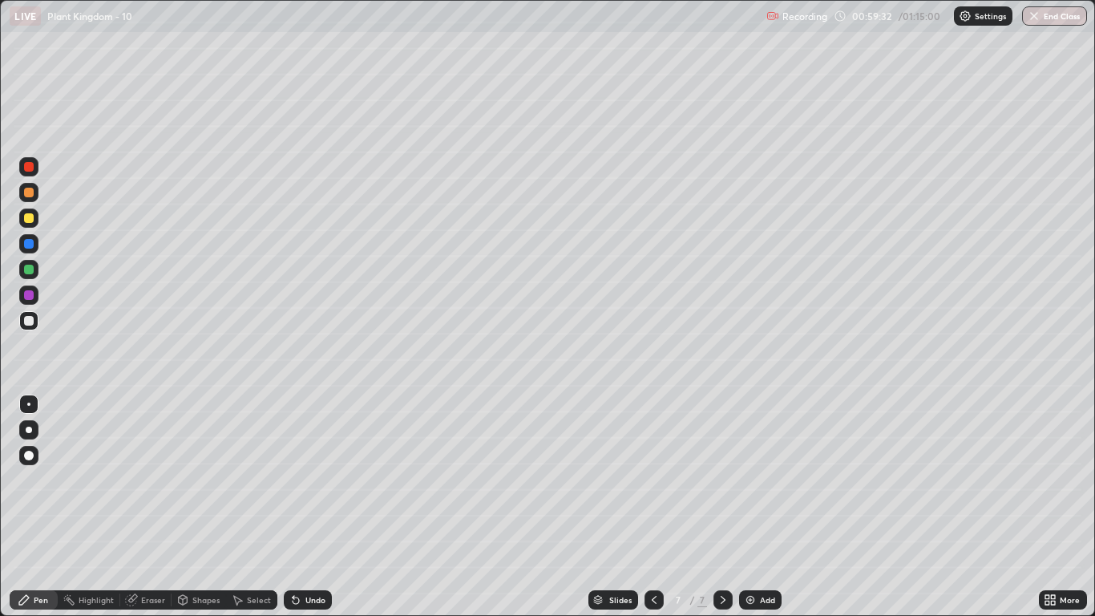
click at [29, 220] on div at bounding box center [29, 218] width 10 height 10
click at [156, 507] on div "Eraser" at bounding box center [153, 600] width 24 height 8
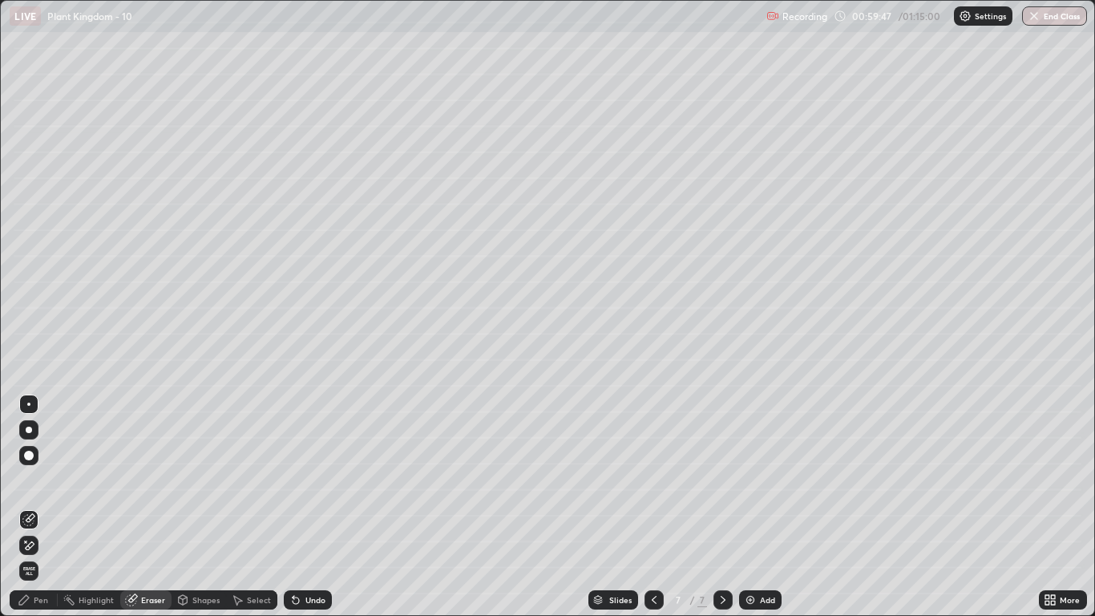
click at [39, 507] on div "Pen" at bounding box center [41, 600] width 14 height 8
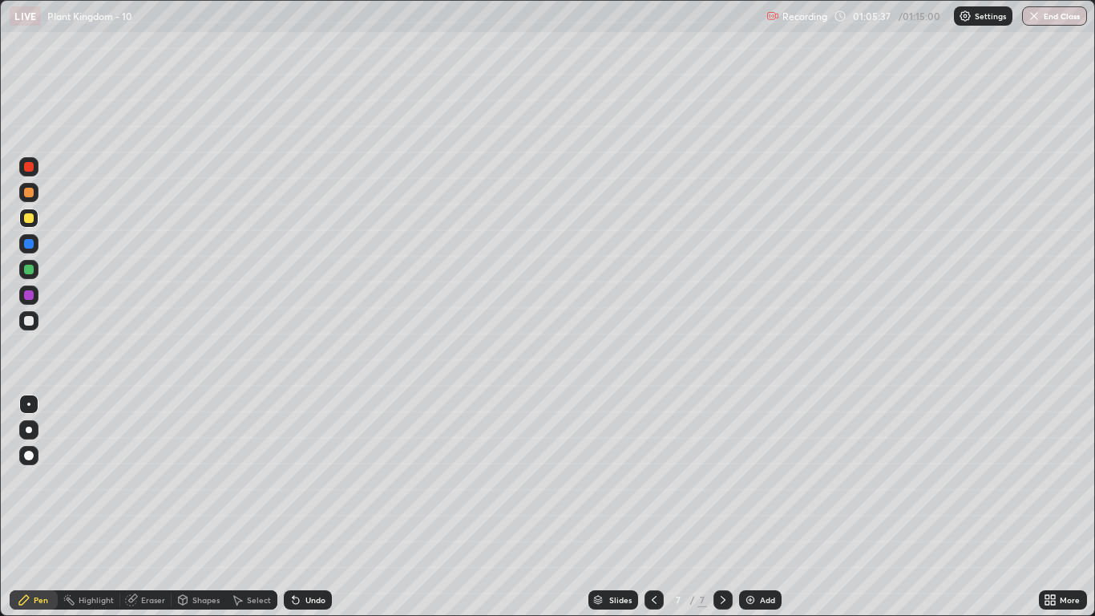
click at [762, 507] on div "Add" at bounding box center [767, 600] width 15 height 8
click at [30, 214] on div at bounding box center [29, 218] width 10 height 10
click at [30, 431] on div at bounding box center [29, 430] width 6 height 6
click at [27, 325] on div at bounding box center [29, 321] width 10 height 10
click at [33, 403] on div at bounding box center [28, 404] width 19 height 19
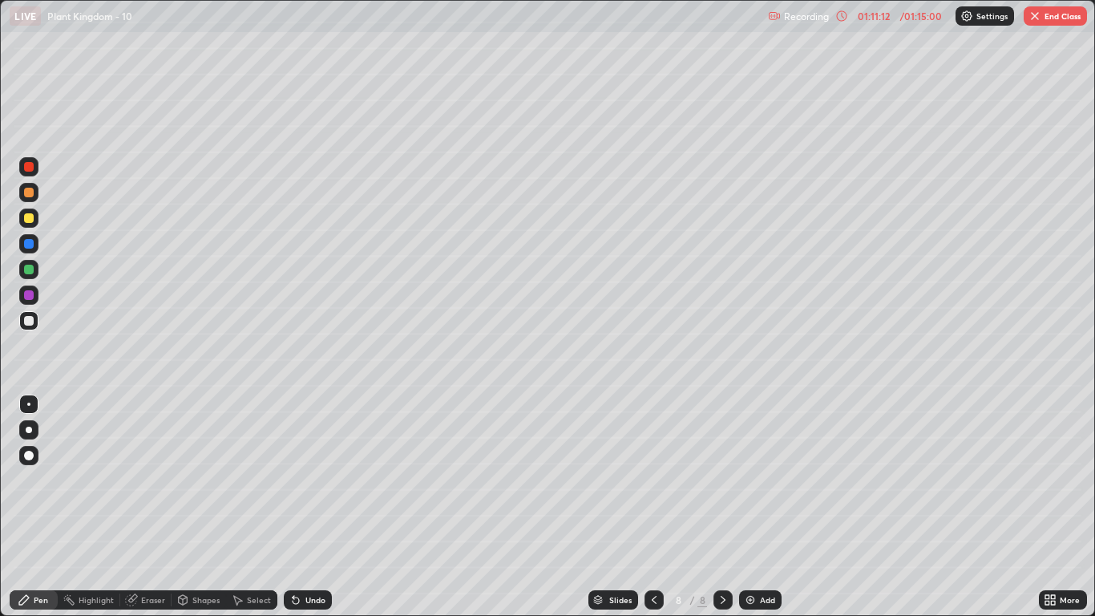
click at [26, 217] on div at bounding box center [29, 218] width 10 height 10
click at [1067, 15] on button "End Class" at bounding box center [1055, 15] width 63 height 19
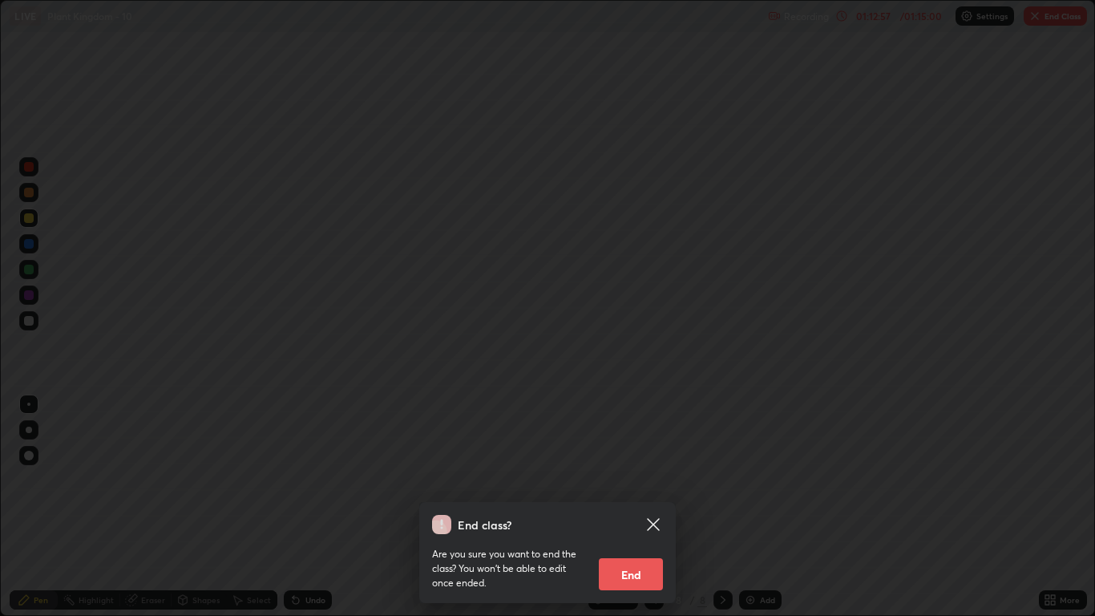
click at [638, 507] on button "End" at bounding box center [631, 574] width 64 height 32
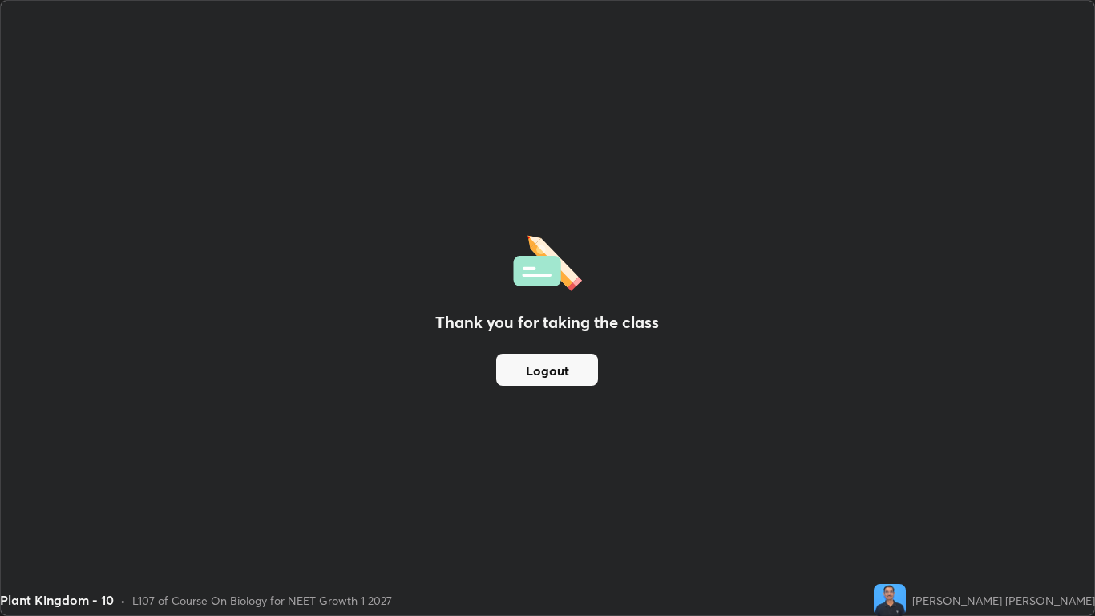
click at [538, 360] on button "Logout" at bounding box center [547, 370] width 102 height 32
click at [543, 366] on button "Logout" at bounding box center [547, 370] width 102 height 32
click at [543, 364] on button "Logout" at bounding box center [547, 370] width 102 height 32
click at [543, 363] on button "Logout" at bounding box center [547, 370] width 102 height 32
